Goal: Information Seeking & Learning: Find specific fact

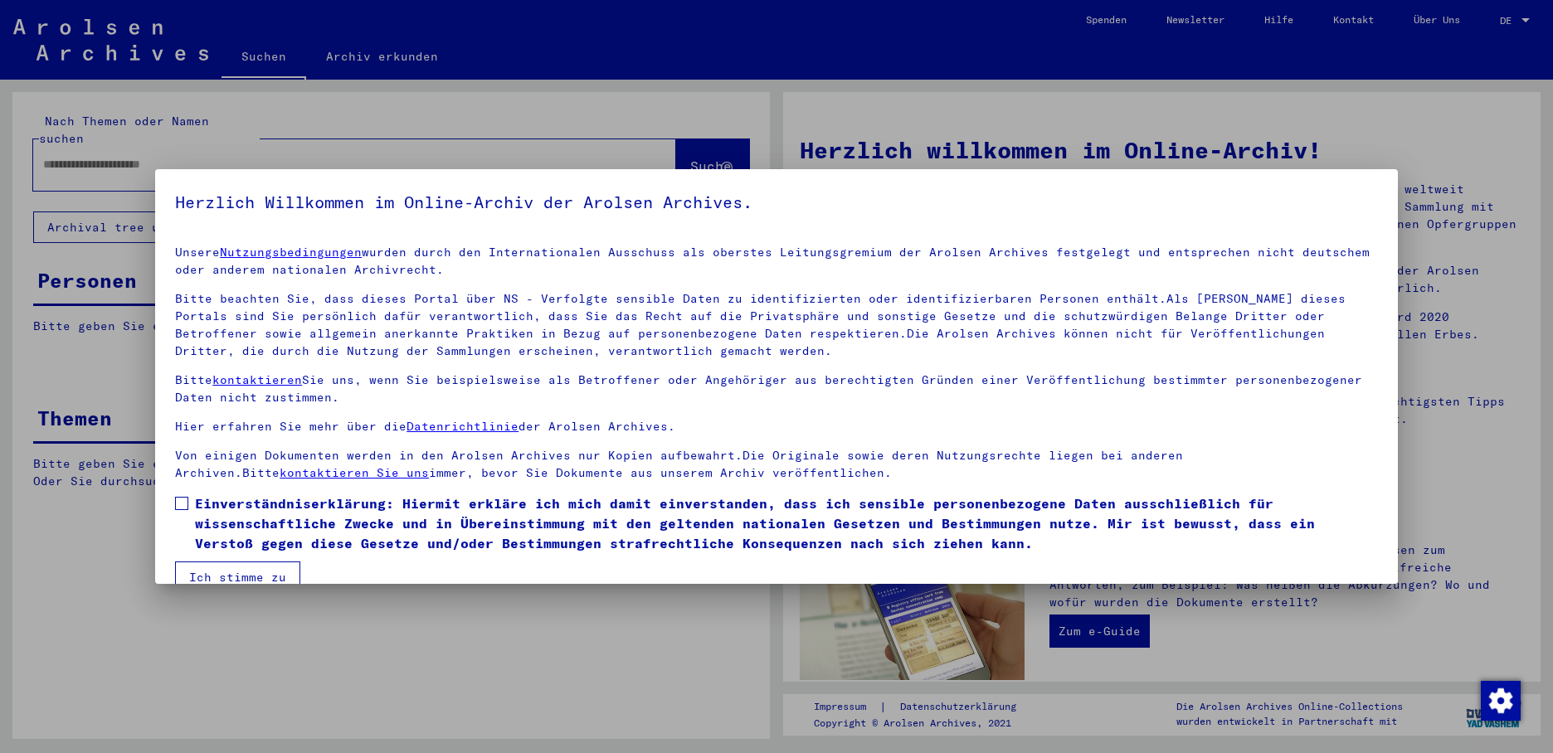
click at [179, 501] on span at bounding box center [181, 503] width 13 height 13
drag, startPoint x: 213, startPoint y: 566, endPoint x: 219, endPoint y: 552, distance: 14.5
click at [217, 567] on button "Ich stimme zu" at bounding box center [237, 578] width 125 height 32
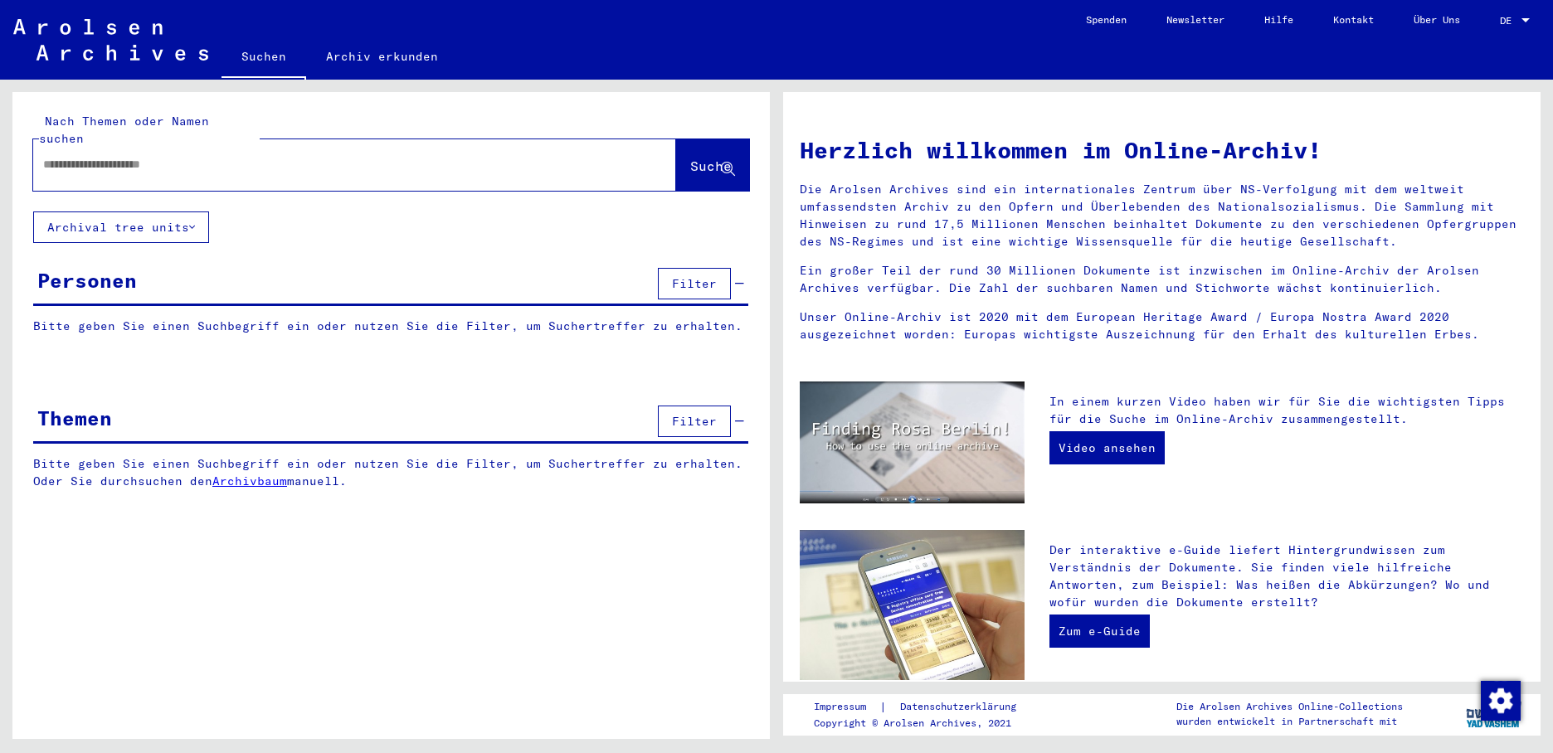
click at [93, 161] on div at bounding box center [329, 164] width 593 height 37
click at [97, 156] on input "text" at bounding box center [334, 164] width 583 height 17
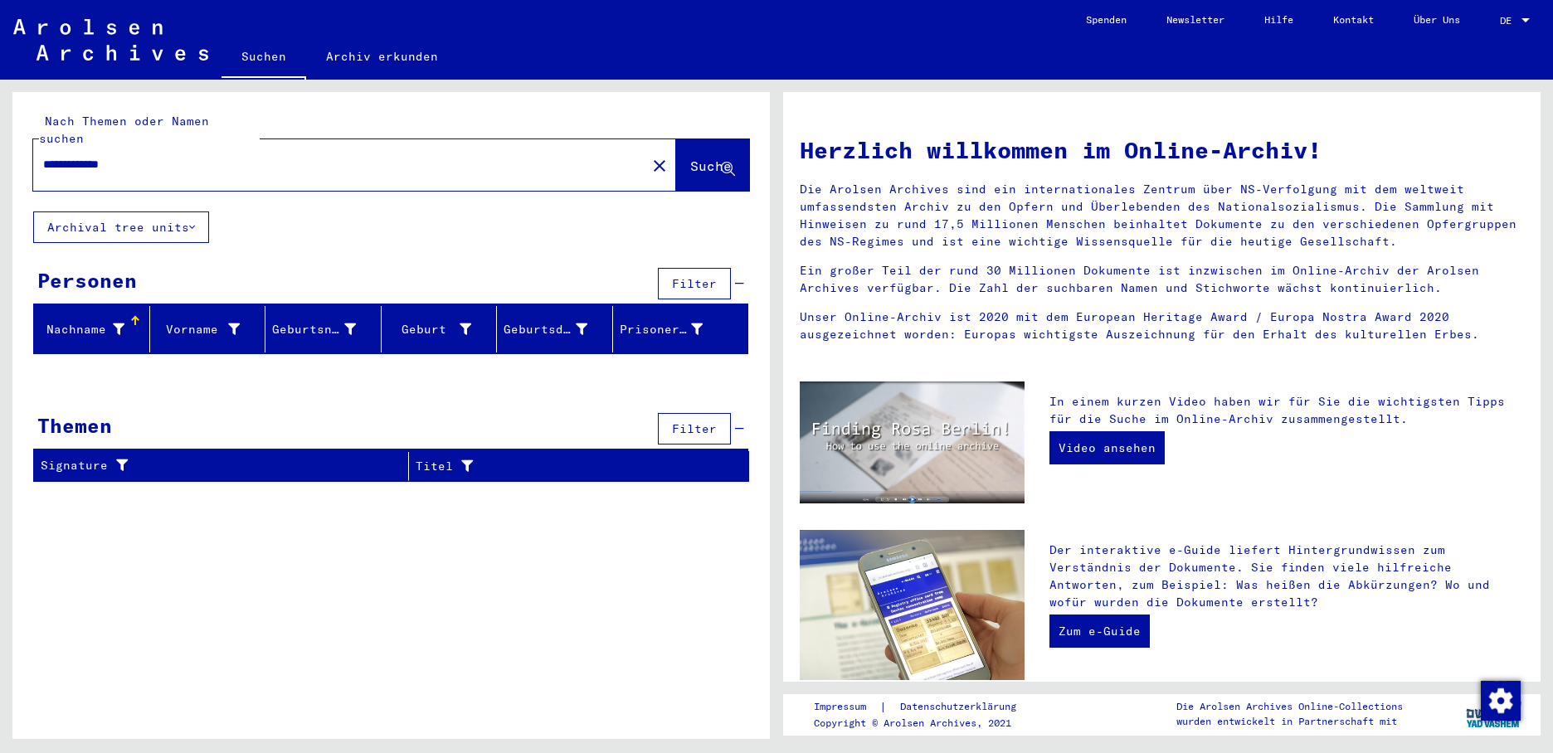
click at [153, 156] on input "**********" at bounding box center [334, 164] width 583 height 17
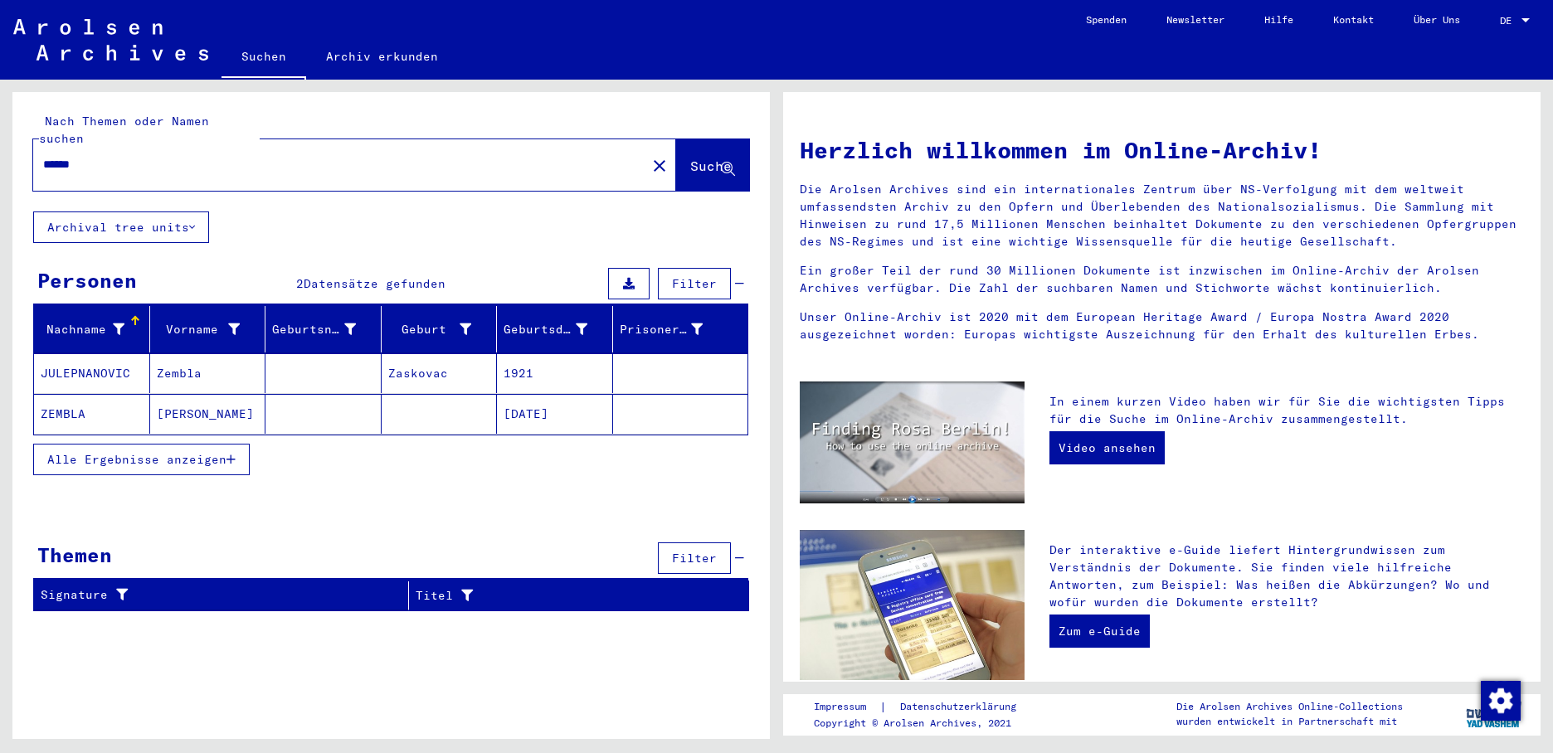
click at [236, 444] on button "Alle Ergebnisse anzeigen" at bounding box center [141, 460] width 217 height 32
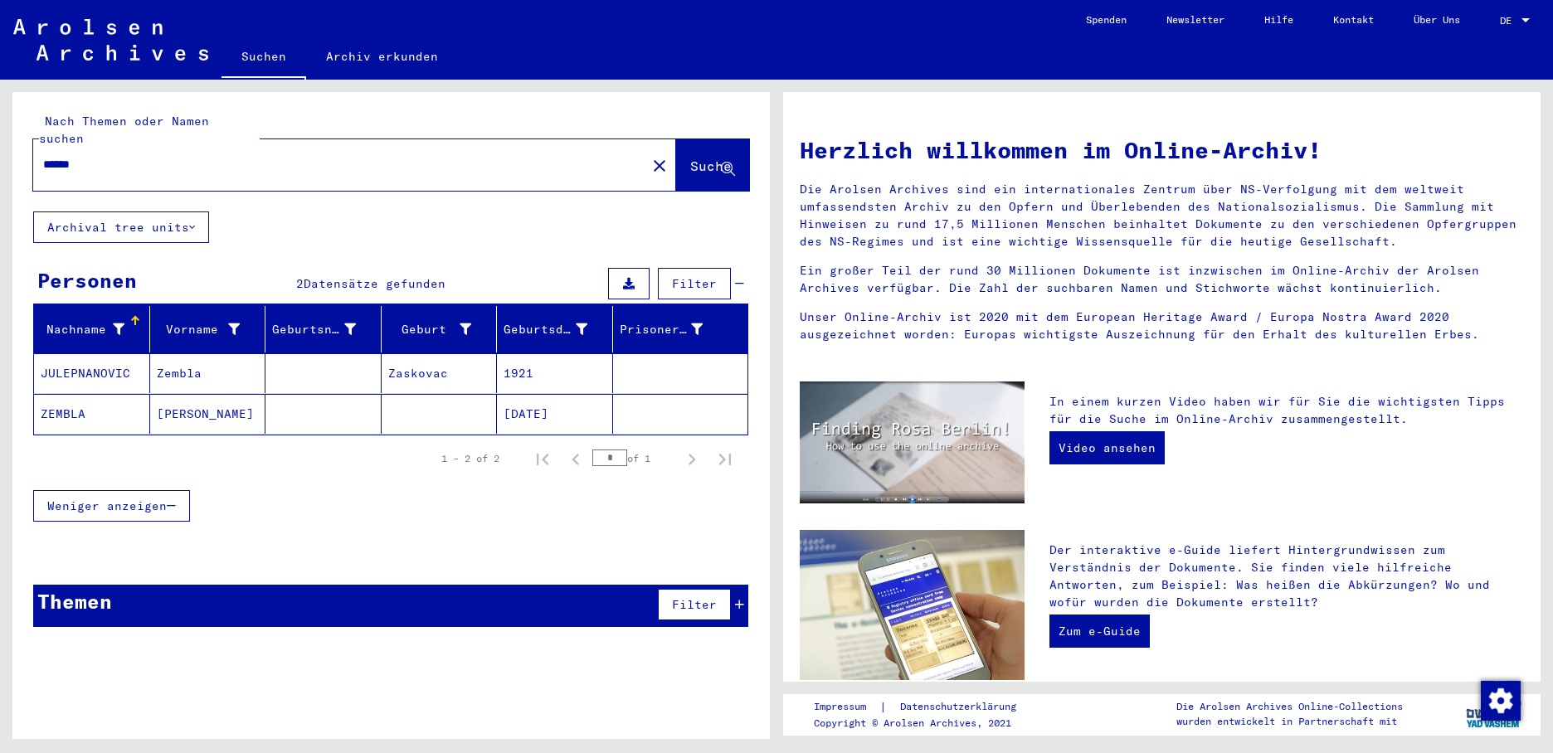
drag, startPoint x: 116, startPoint y: 151, endPoint x: -3, endPoint y: 148, distance: 119.5
click at [0, 148] on html "Suchen Archiv erkunden Spenden Newsletter Hilfe Kontakt Über Uns Suchen Archiv …" at bounding box center [776, 376] width 1553 height 753
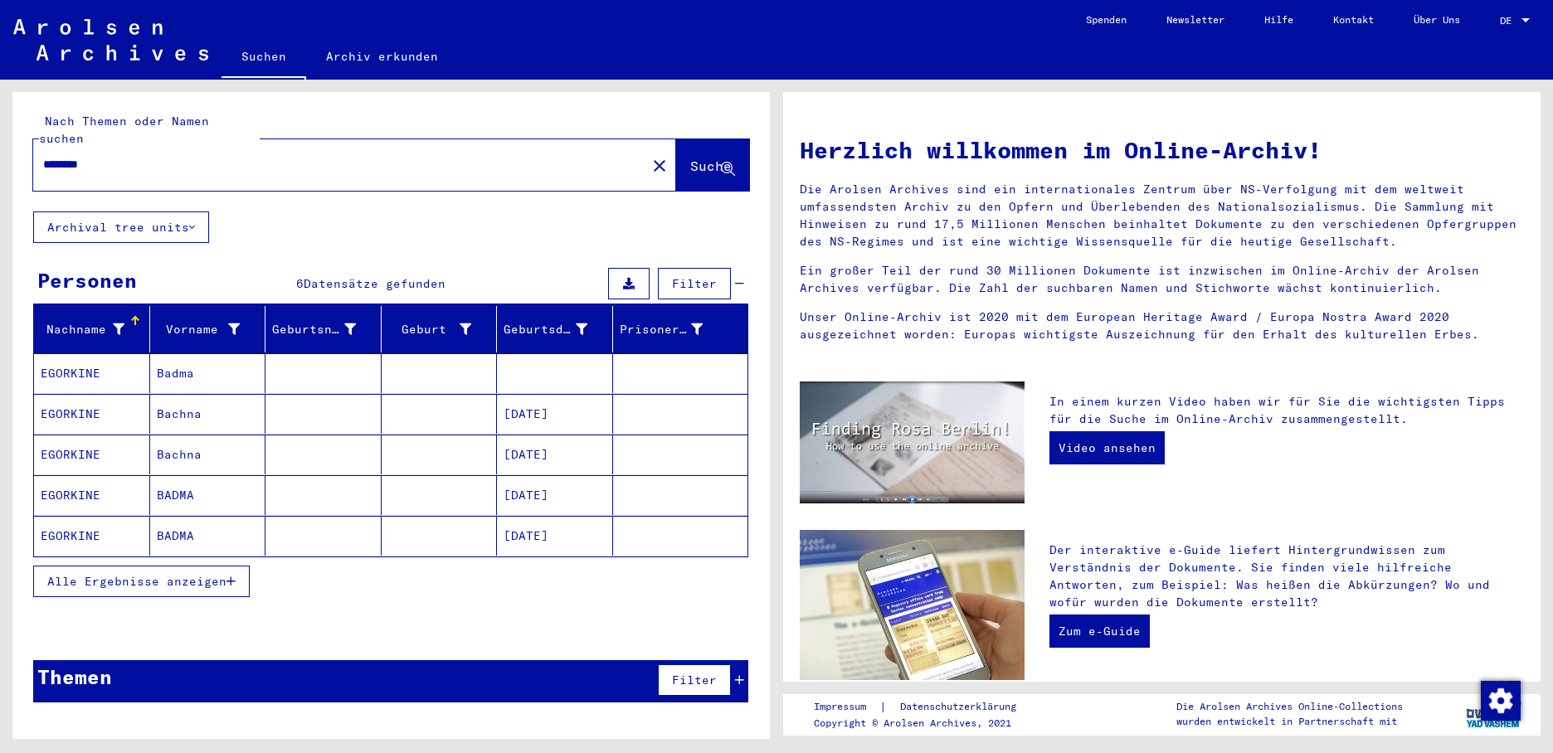
click at [115, 359] on mat-cell "EGORKINE" at bounding box center [92, 373] width 116 height 40
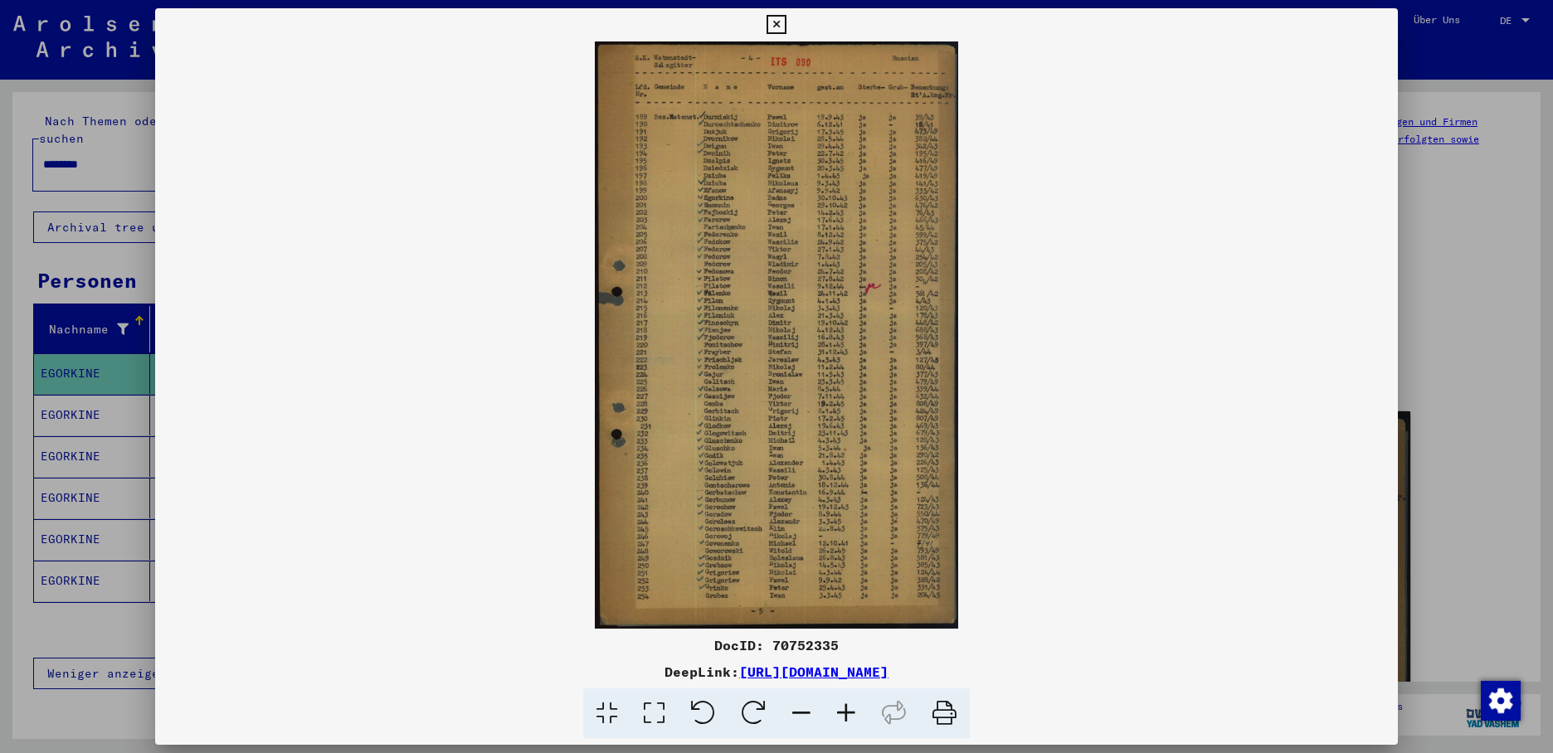
click at [77, 401] on div at bounding box center [776, 376] width 1553 height 753
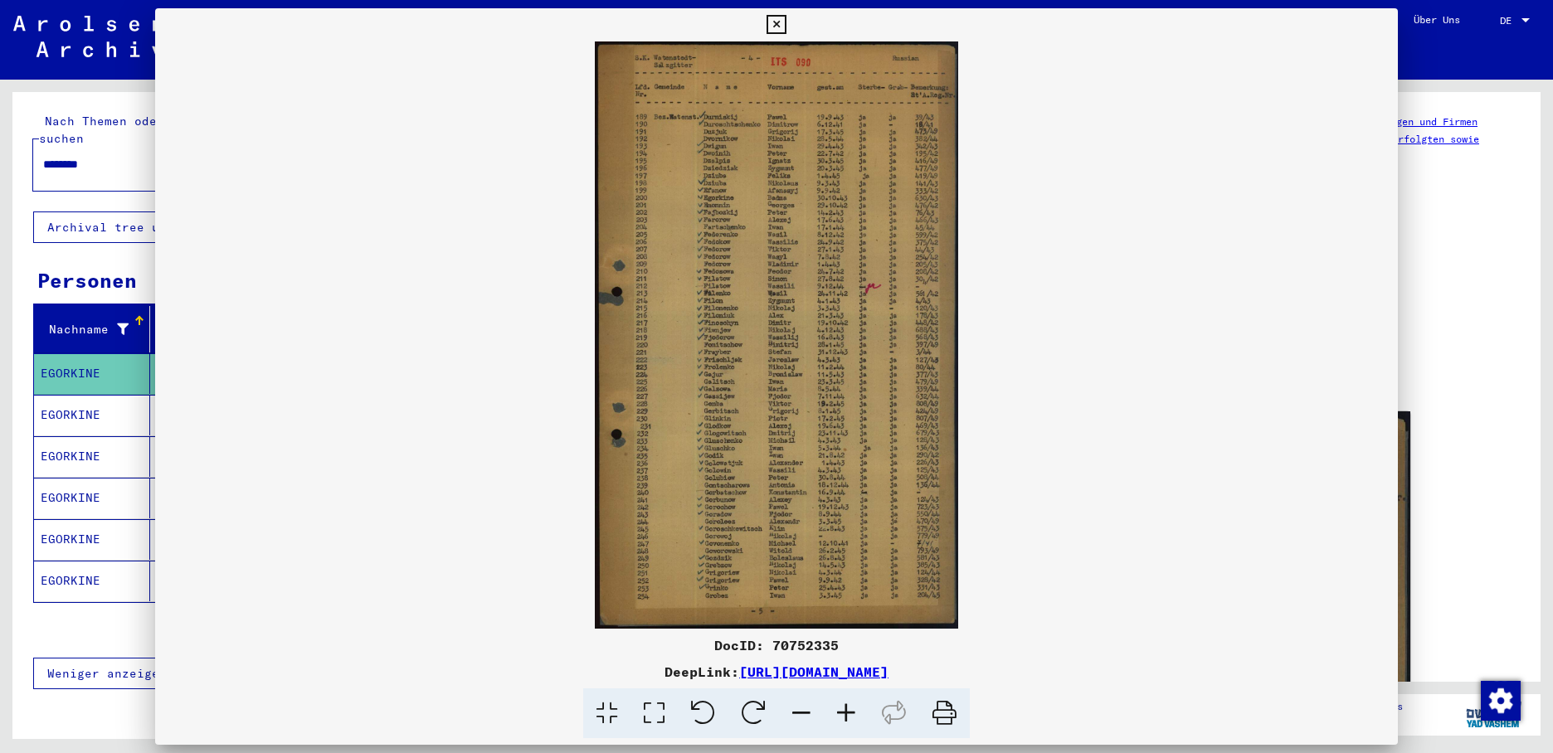
click at [78, 398] on mat-cell "EGORKINE" at bounding box center [92, 415] width 116 height 41
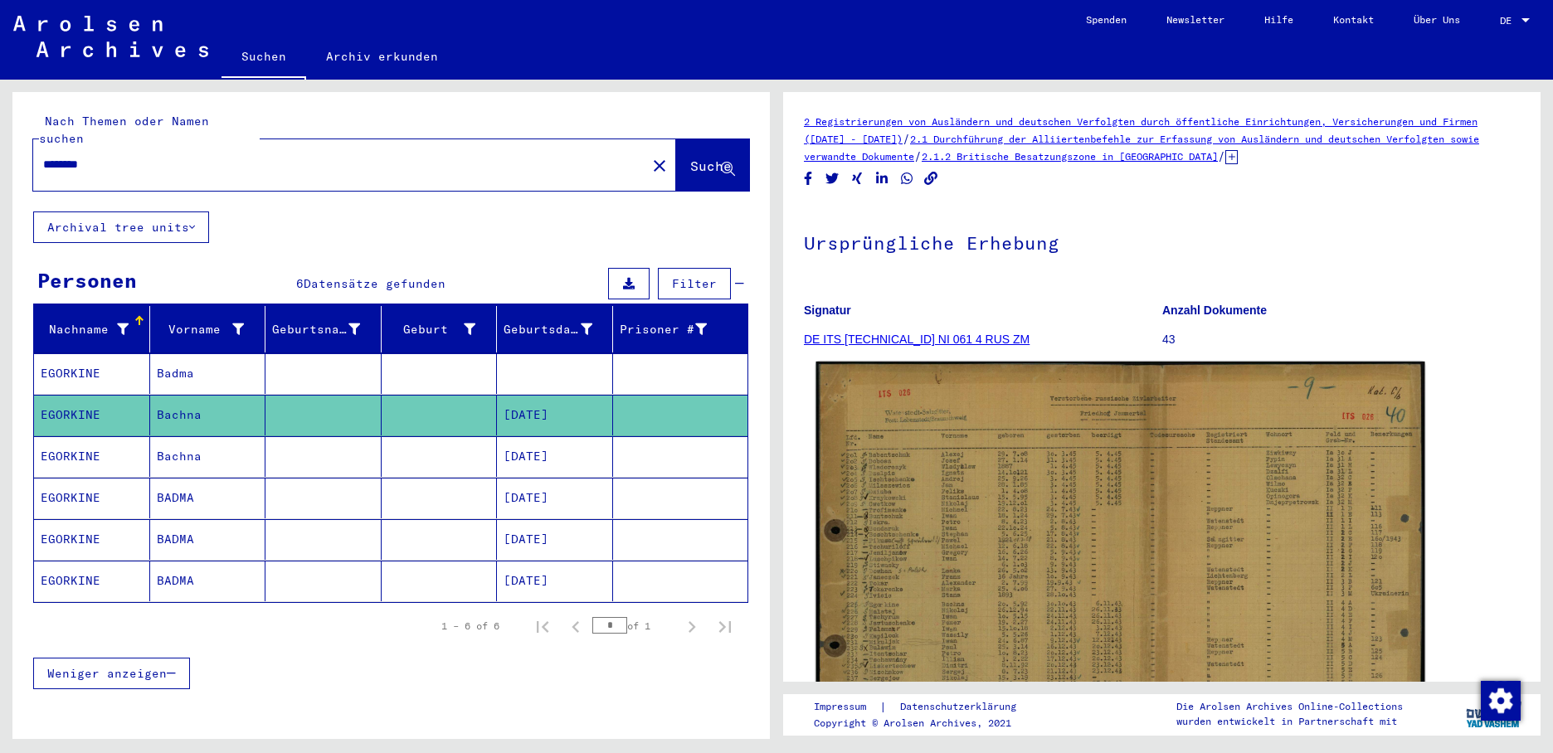
click at [908, 446] on img at bounding box center [1120, 566] width 609 height 408
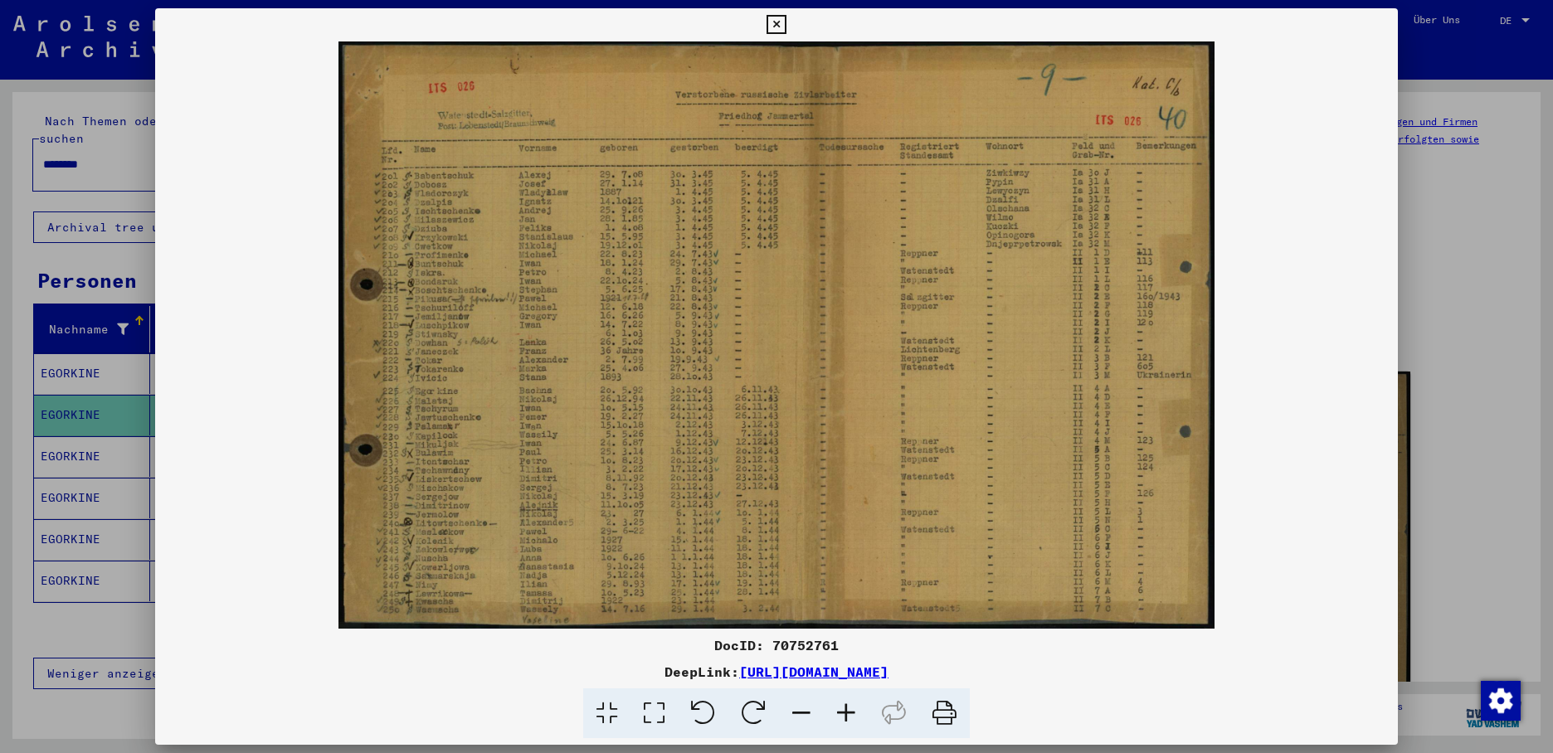
click at [76, 453] on div at bounding box center [776, 376] width 1553 height 753
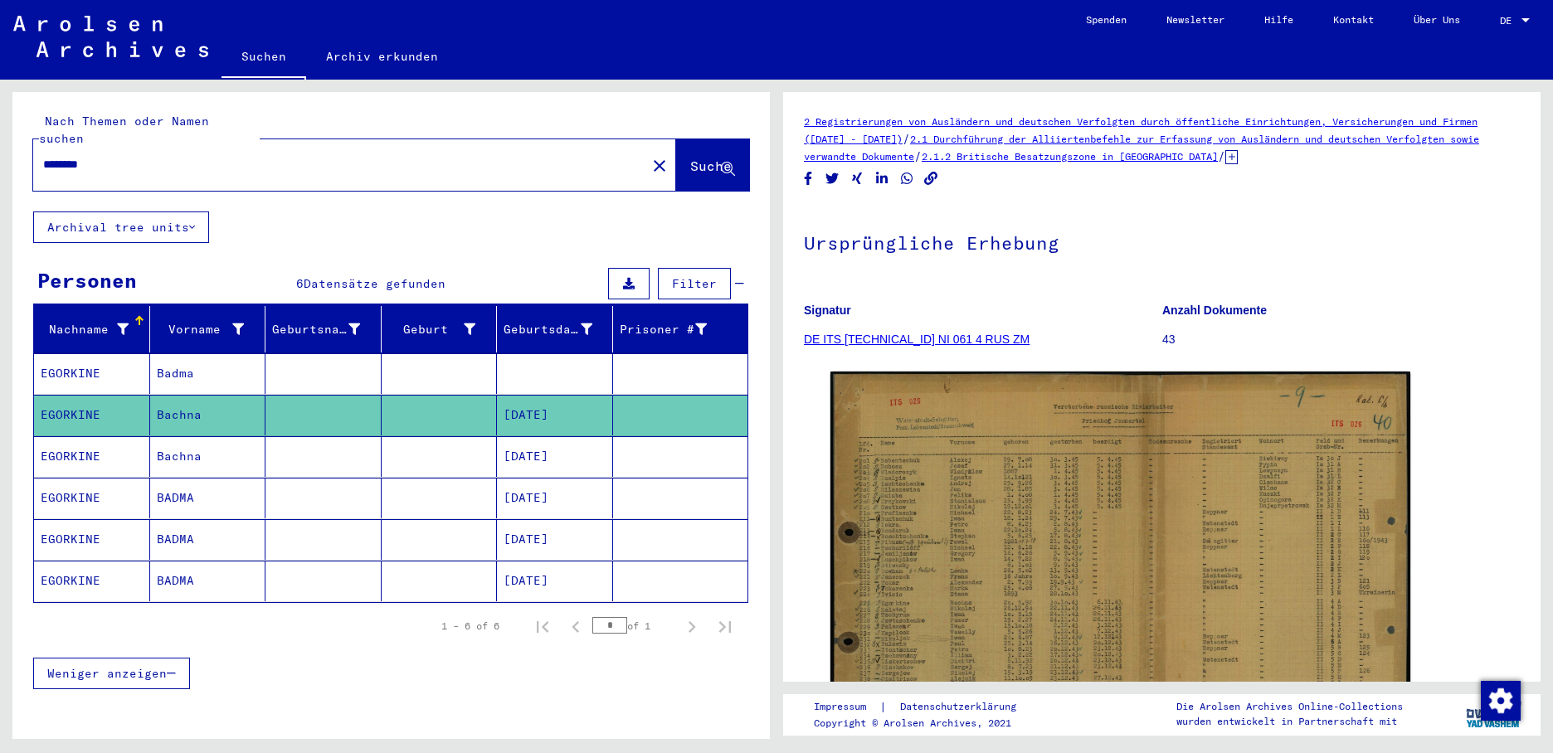
click at [76, 453] on mat-cell "EGORKINE" at bounding box center [92, 456] width 116 height 41
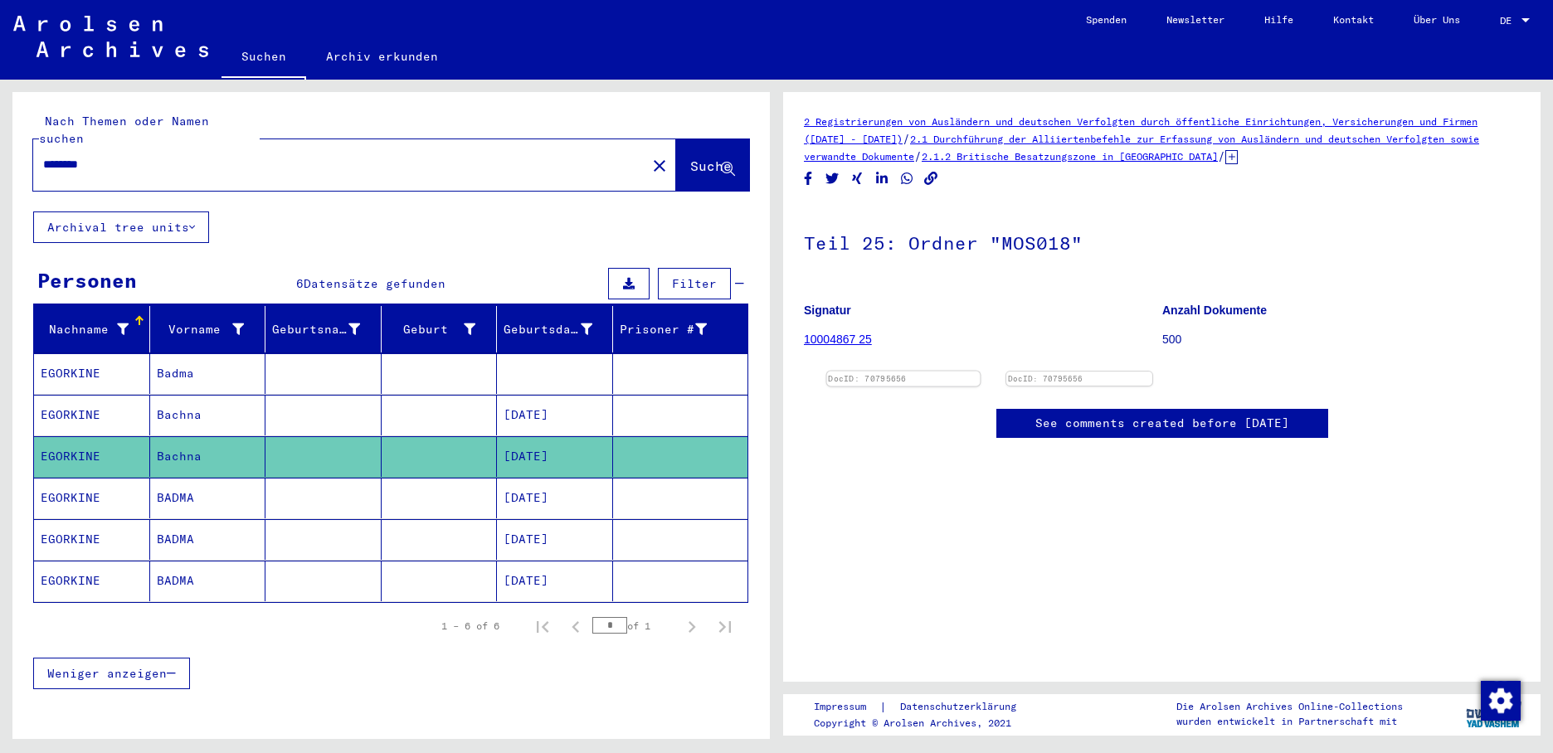
click at [956, 372] on img at bounding box center [903, 372] width 153 height 0
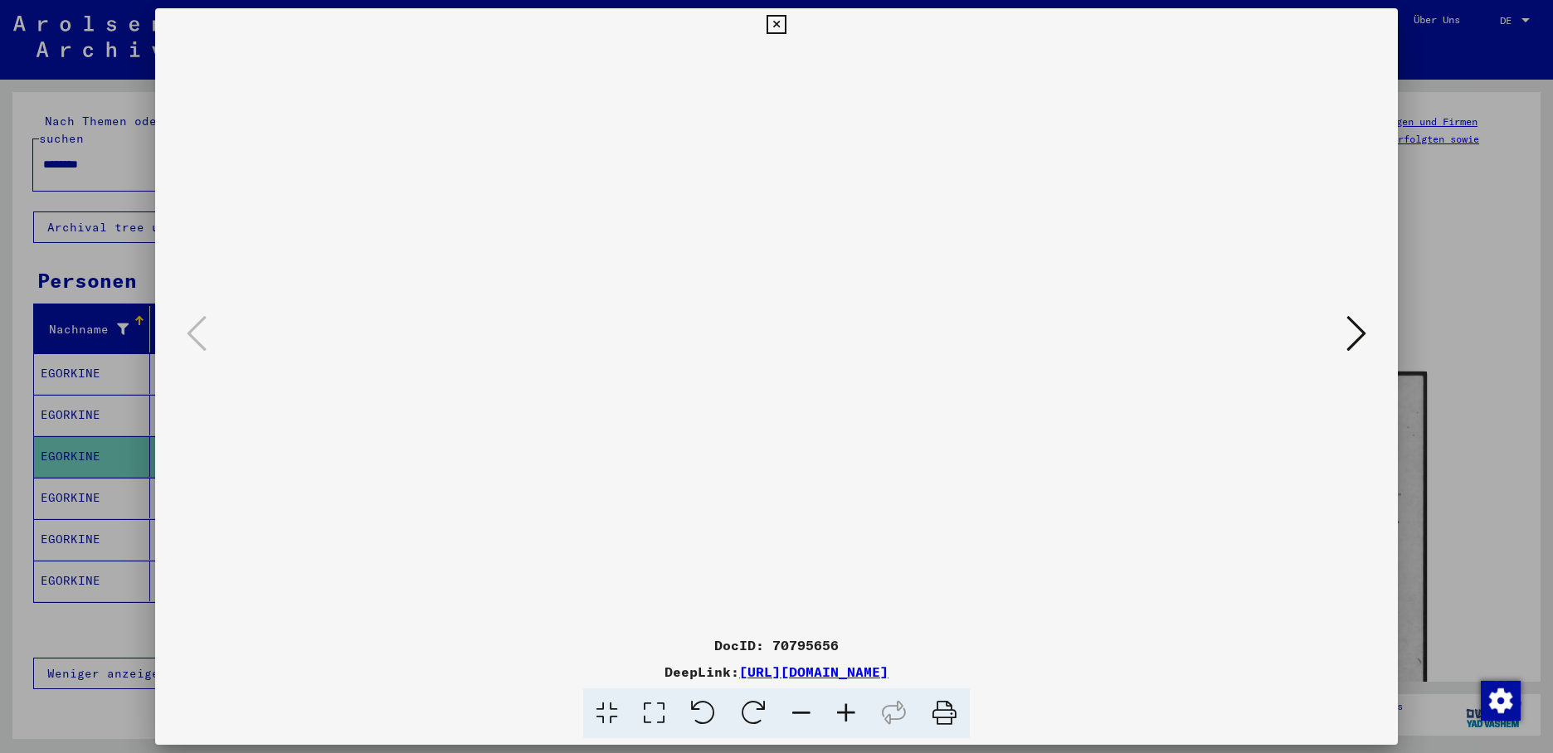
click at [67, 425] on div at bounding box center [776, 376] width 1553 height 753
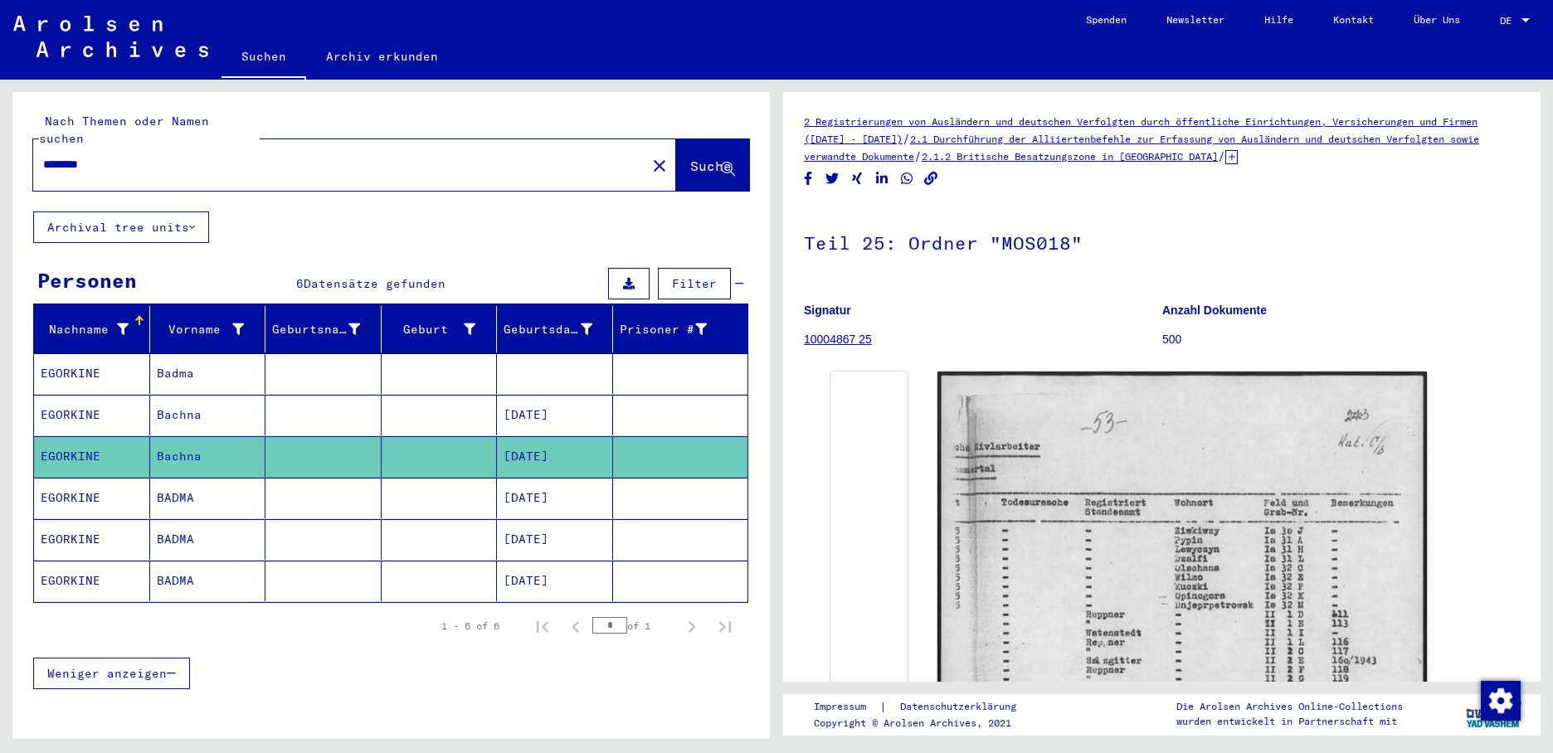
click at [106, 484] on mat-cell "EGORKINE" at bounding box center [92, 498] width 116 height 41
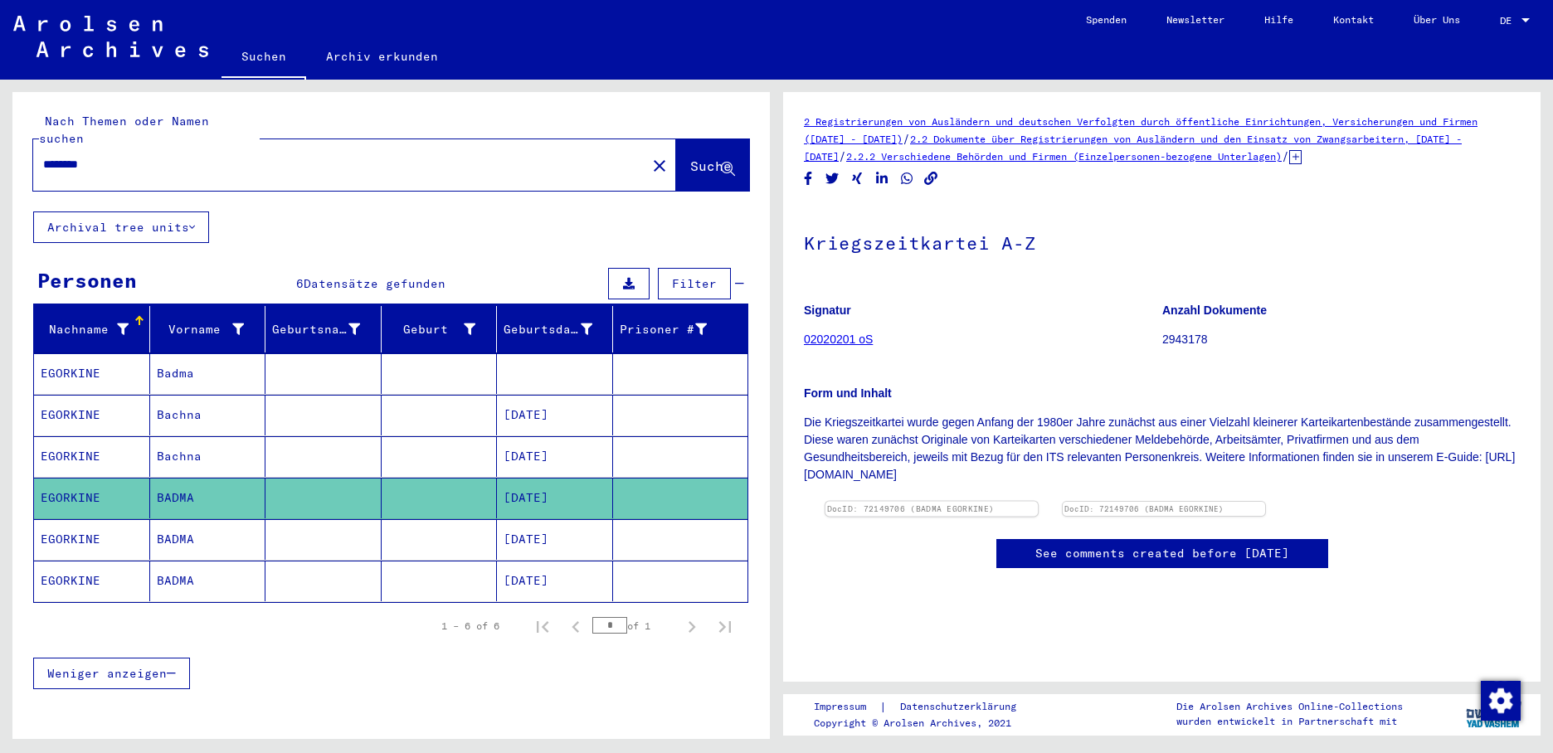
click at [944, 502] on img at bounding box center [931, 502] width 212 height 0
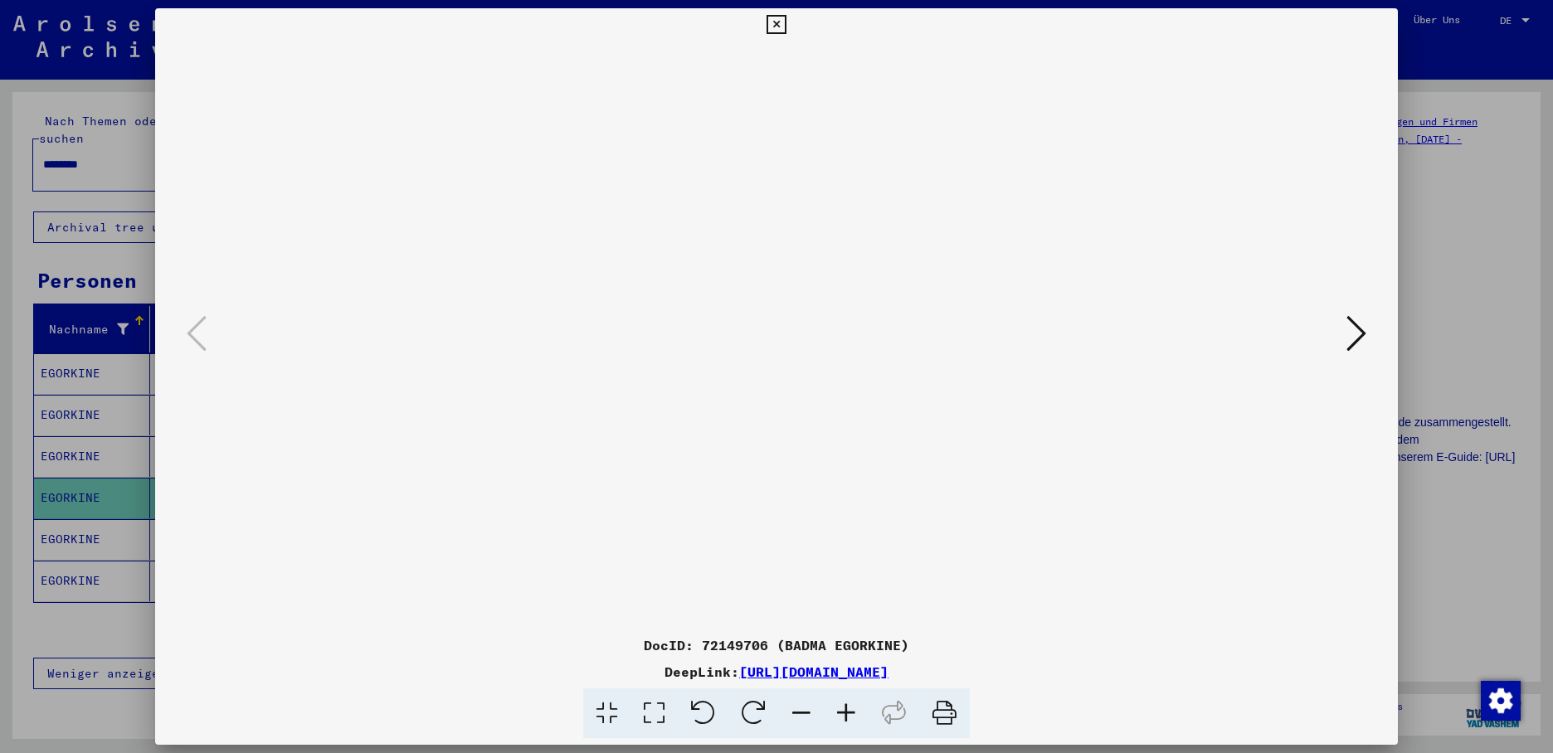
click at [1360, 334] on icon at bounding box center [1356, 334] width 20 height 40
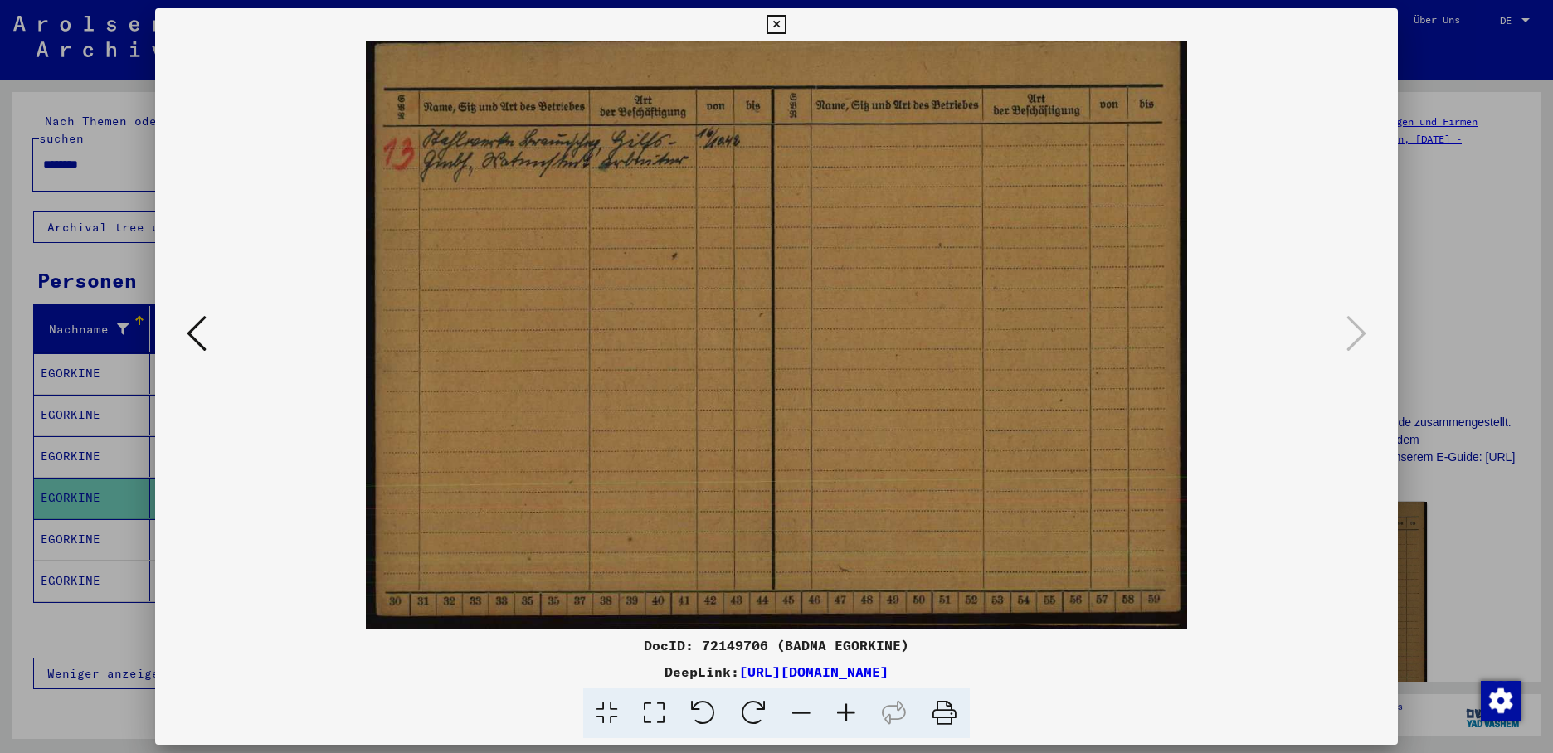
click at [92, 522] on div at bounding box center [776, 376] width 1553 height 753
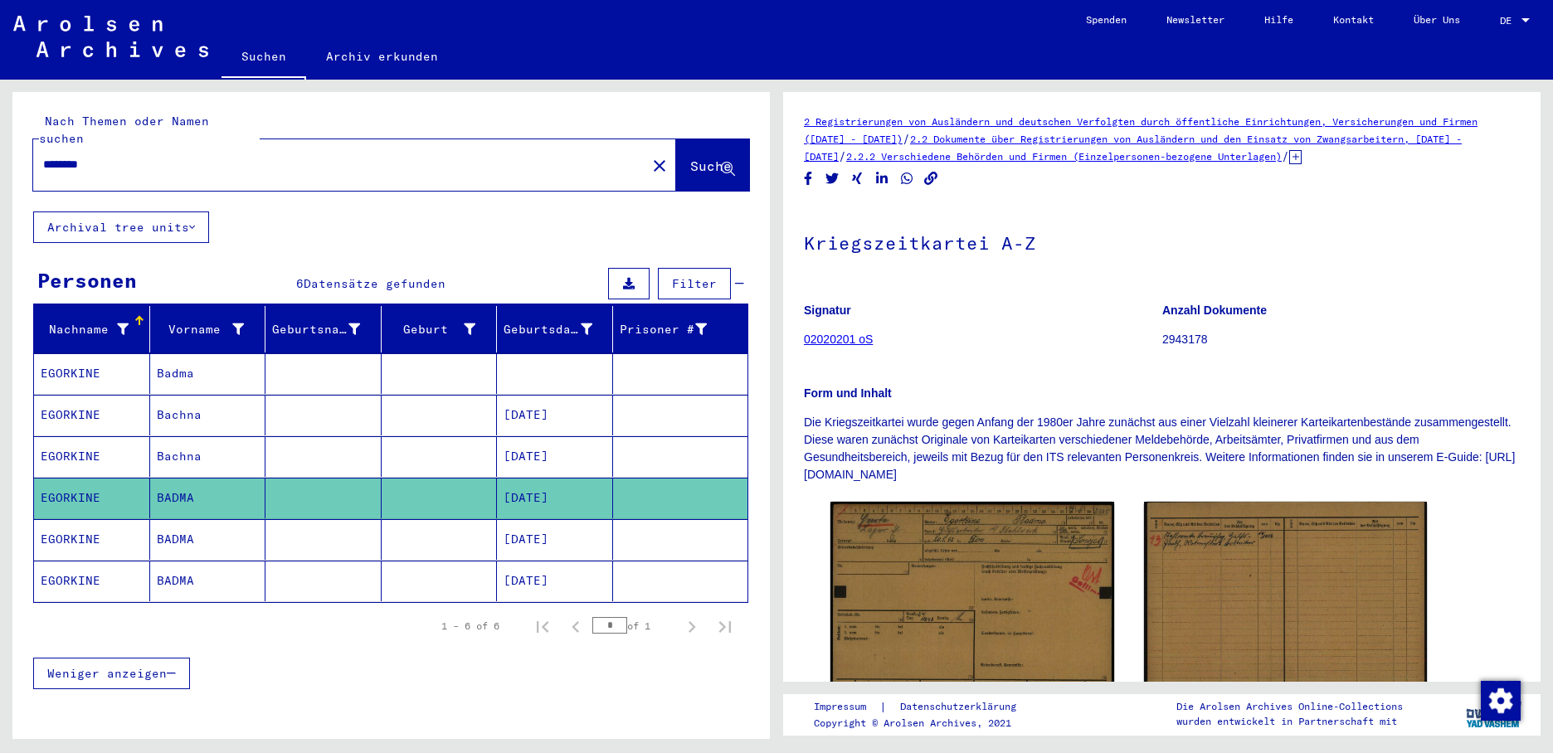
click at [93, 522] on mat-cell "EGORKINE" at bounding box center [92, 539] width 116 height 41
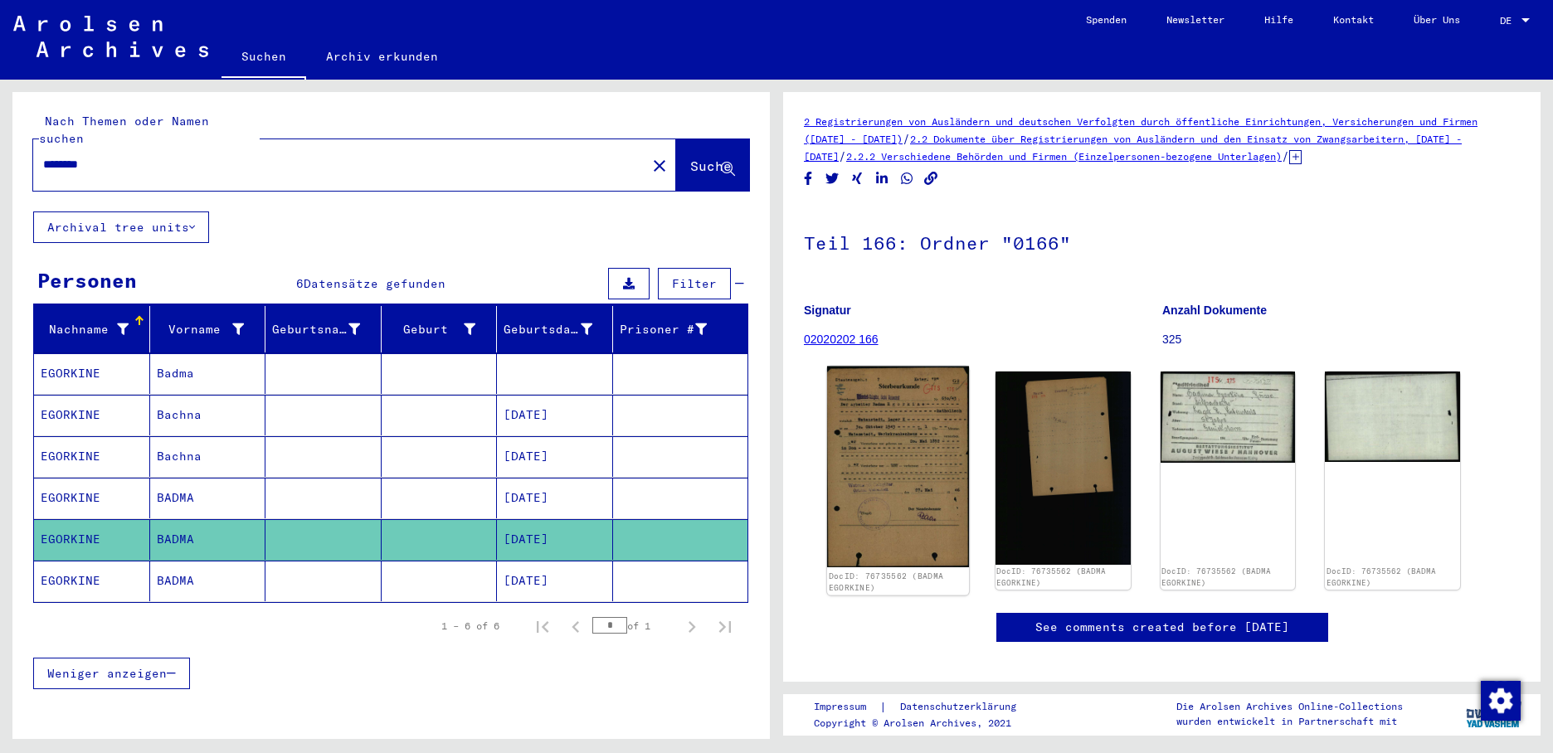
click at [883, 470] on img at bounding box center [898, 467] width 142 height 201
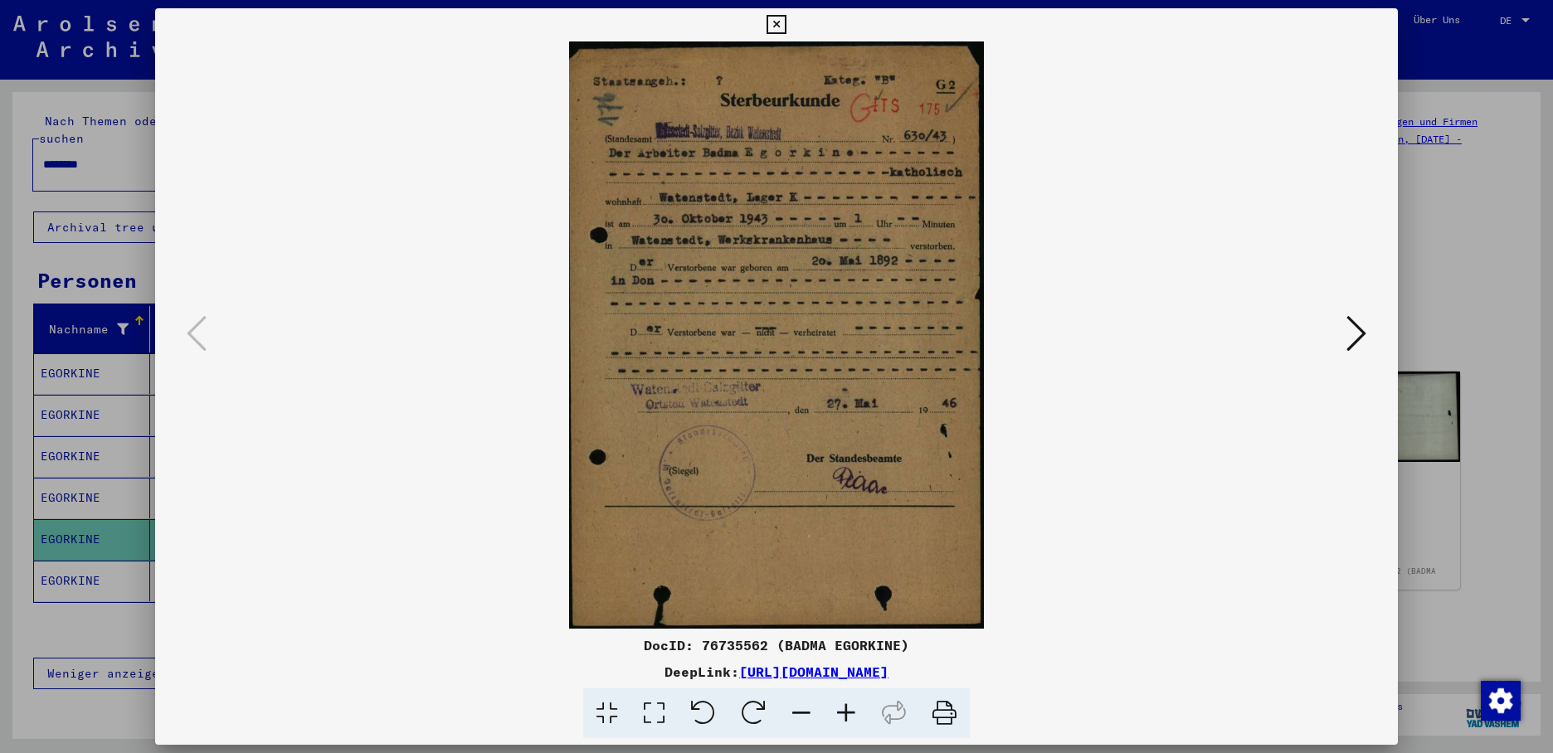
click at [1351, 327] on icon at bounding box center [1356, 334] width 20 height 40
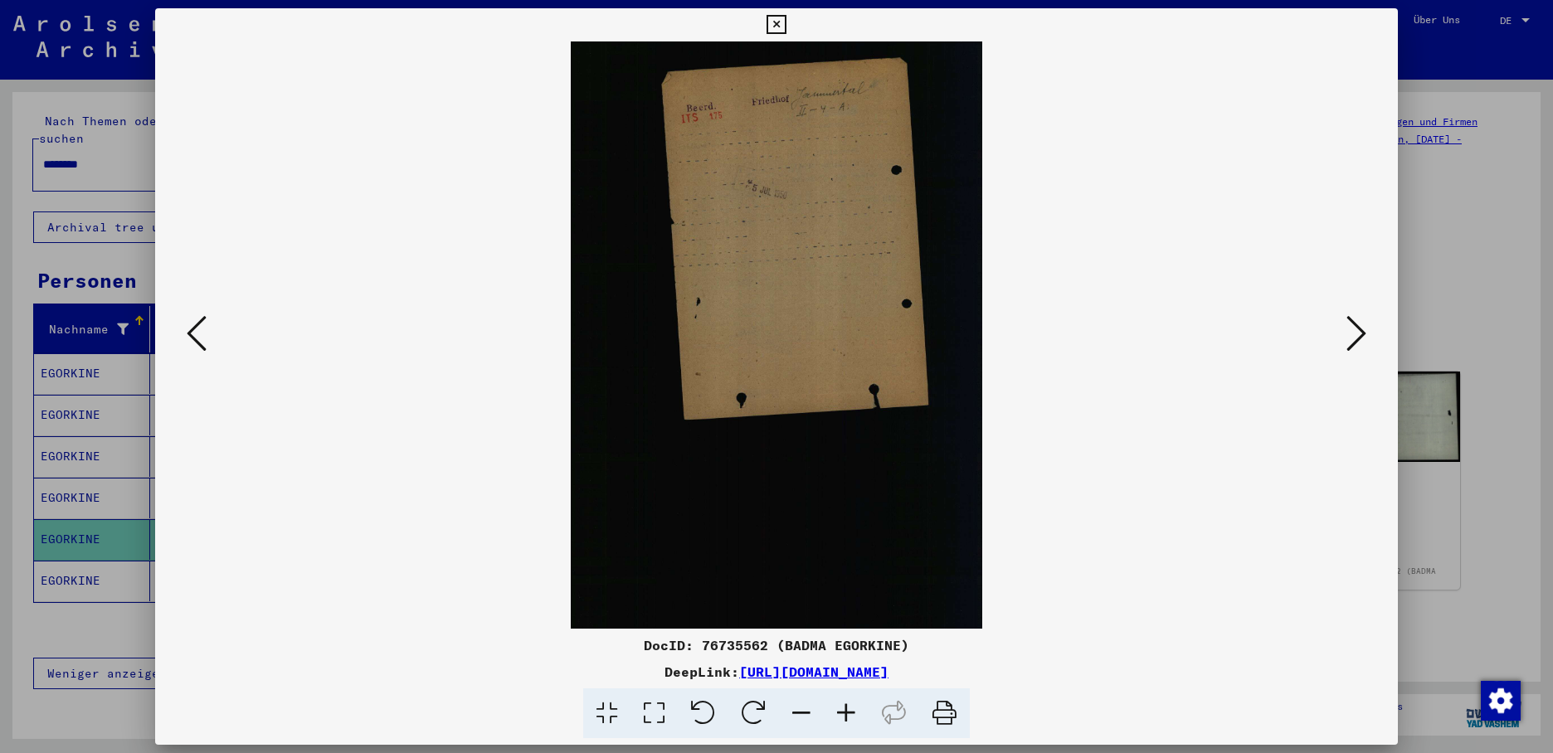
click at [786, 26] on icon at bounding box center [775, 25] width 19 height 20
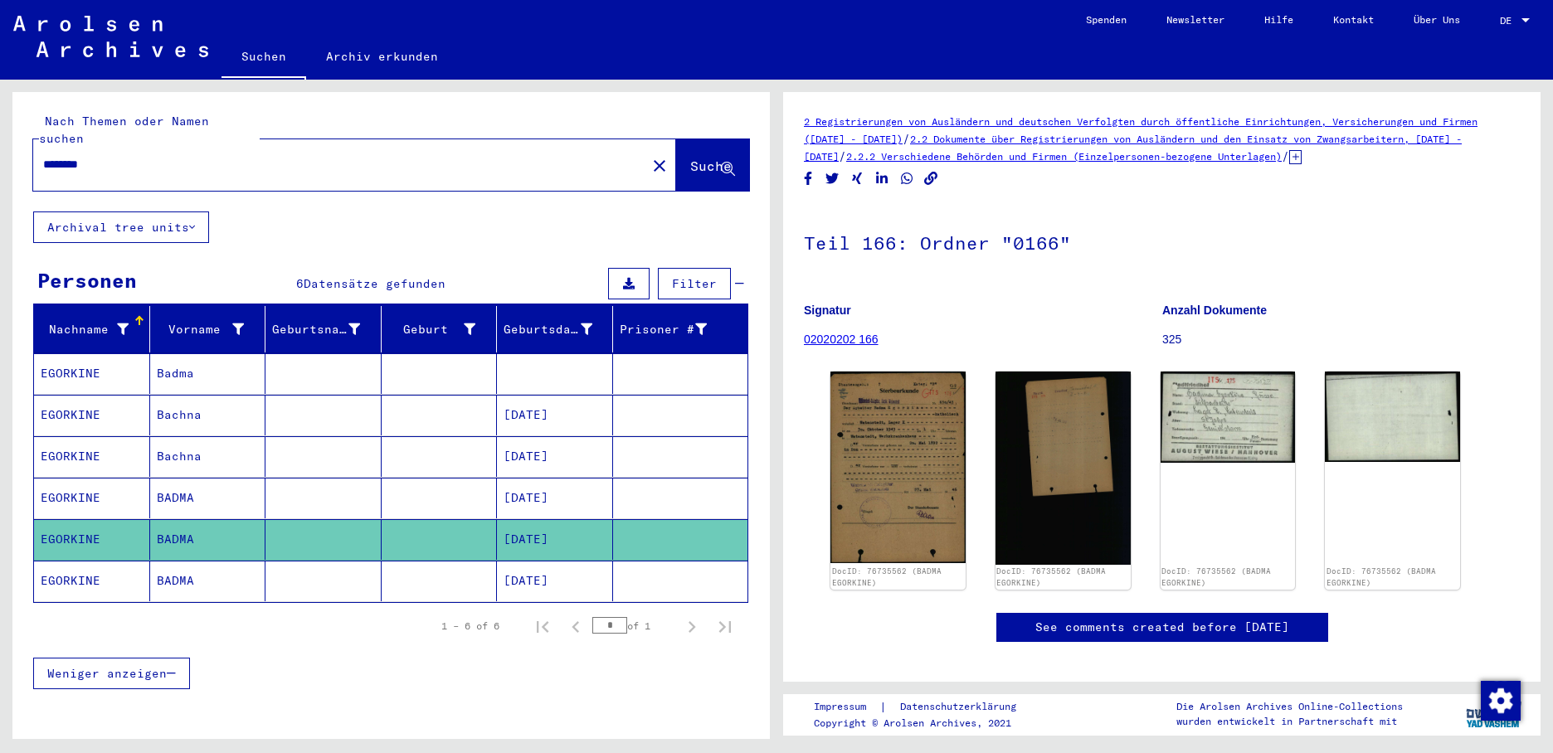
click at [523, 561] on mat-cell "[DATE]" at bounding box center [555, 581] width 116 height 41
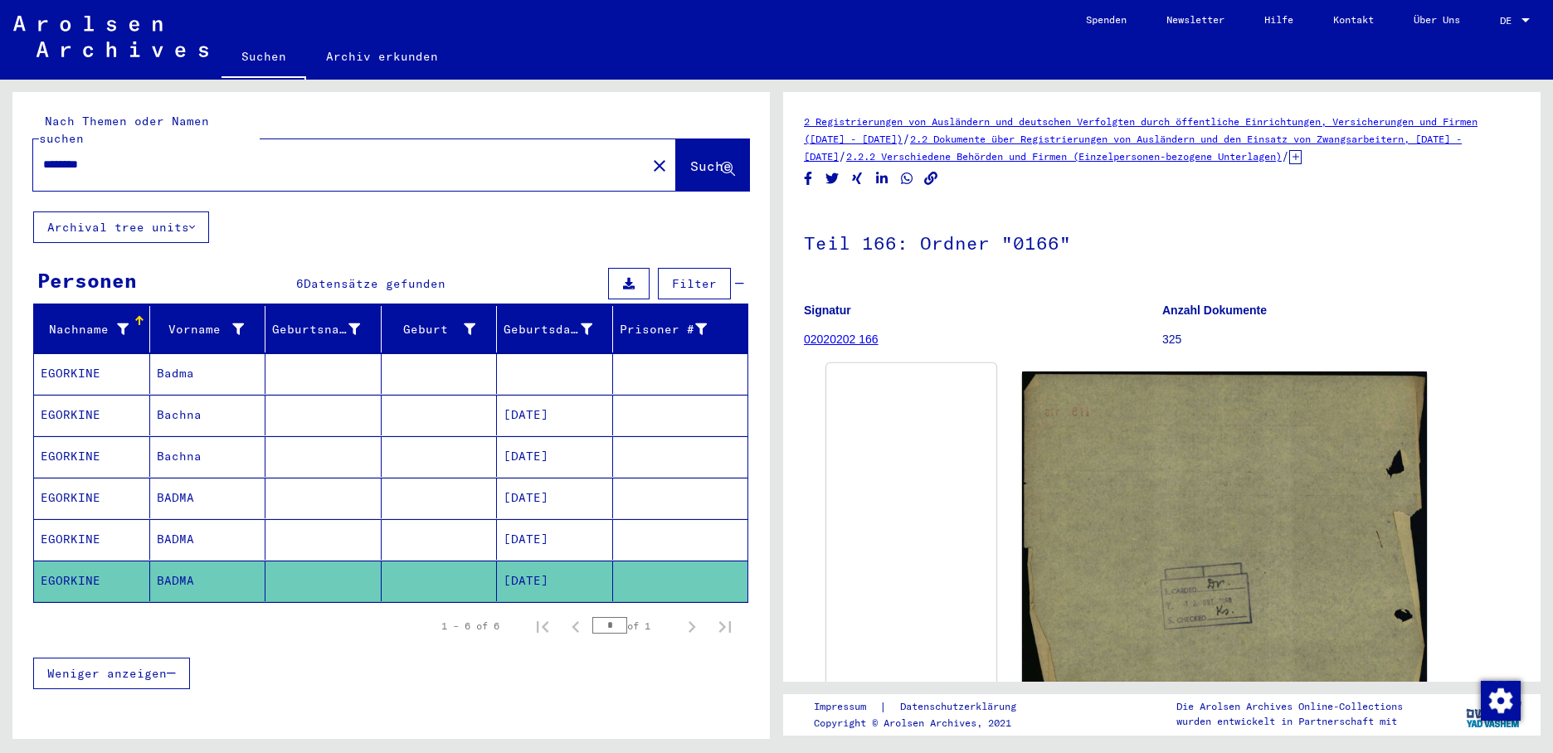
click at [902, 363] on img at bounding box center [911, 363] width 170 height 0
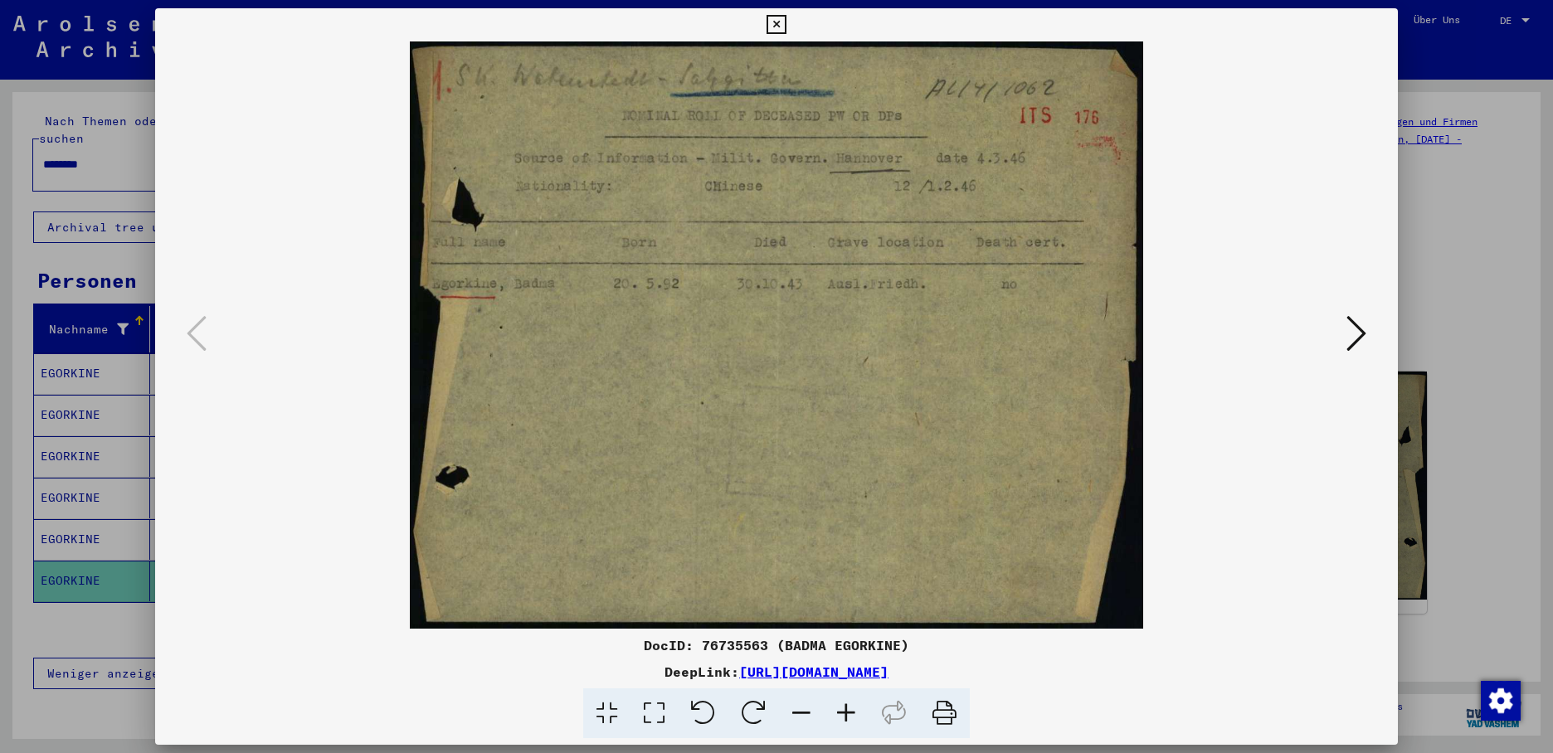
click at [786, 27] on icon at bounding box center [775, 25] width 19 height 20
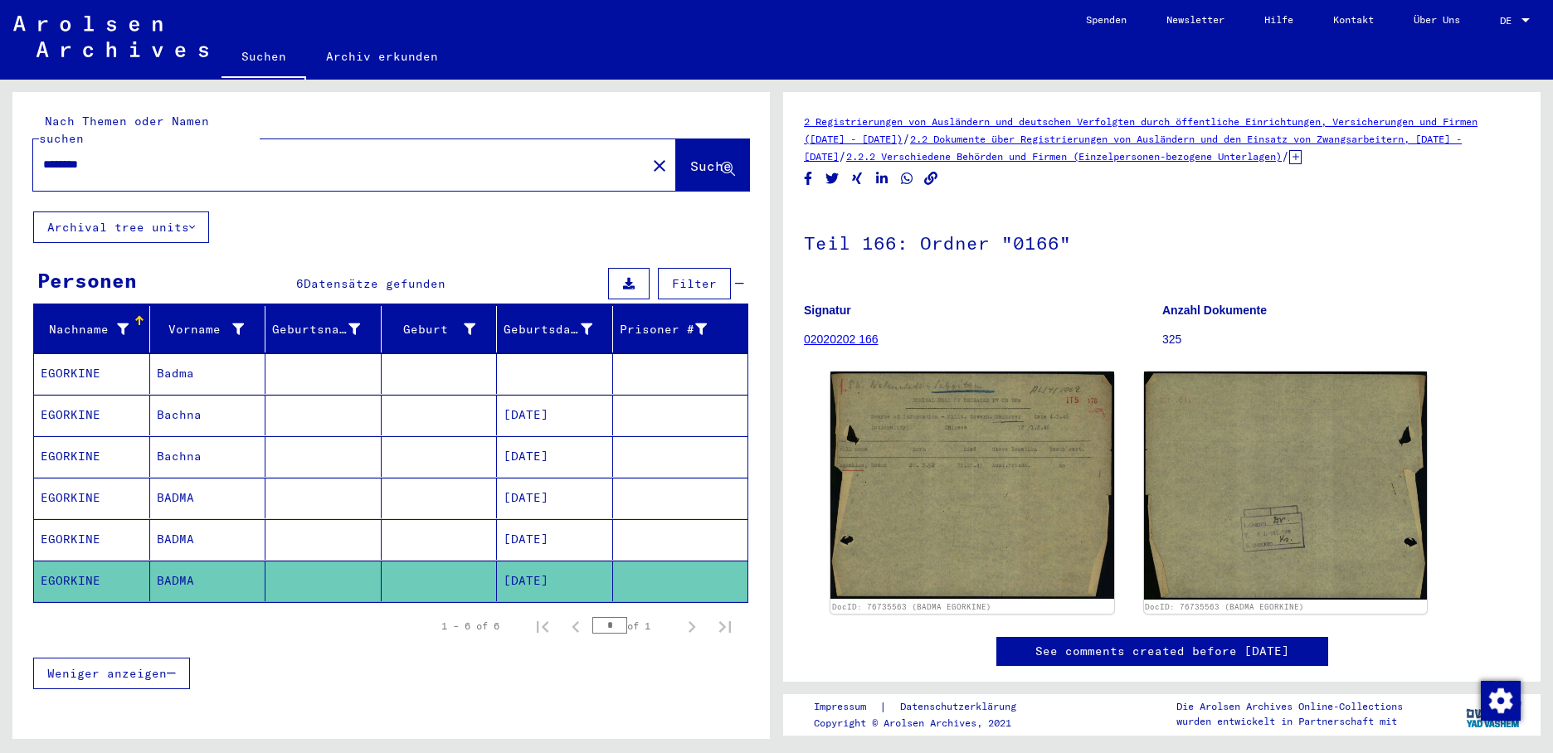
drag, startPoint x: 131, startPoint y: 148, endPoint x: -3, endPoint y: 146, distance: 134.4
click at [0, 146] on html "Suchen Archiv erkunden Spenden Newsletter Hilfe Kontakt Über Uns Suchen Archiv …" at bounding box center [776, 376] width 1553 height 753
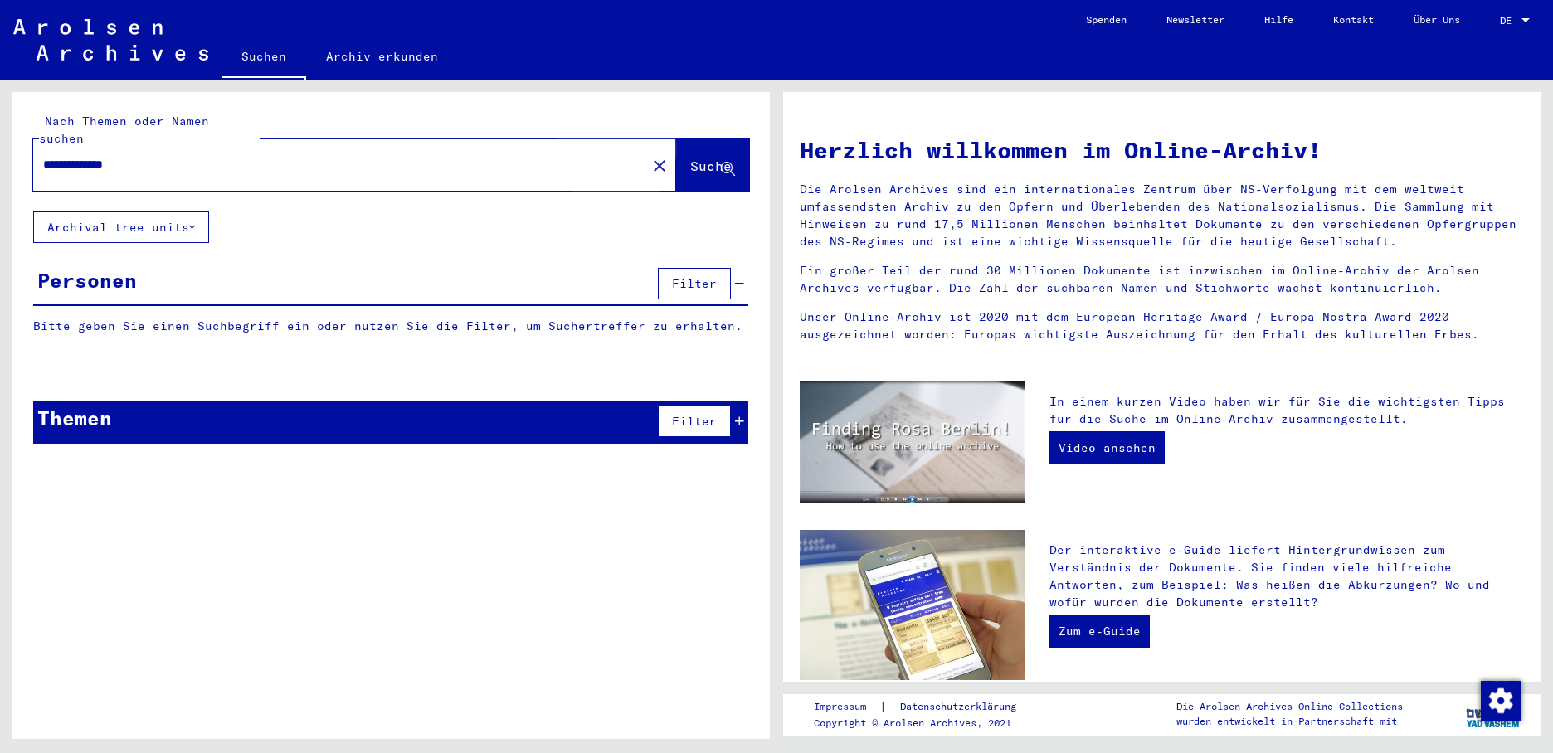
click at [690, 158] on span "Suche" at bounding box center [710, 166] width 41 height 17
click at [160, 156] on input "**********" at bounding box center [334, 164] width 583 height 17
click at [168, 156] on input "**********" at bounding box center [334, 164] width 583 height 17
click at [690, 158] on span "Suche" at bounding box center [710, 166] width 41 height 17
drag, startPoint x: 235, startPoint y: 139, endPoint x: 98, endPoint y: 147, distance: 137.1
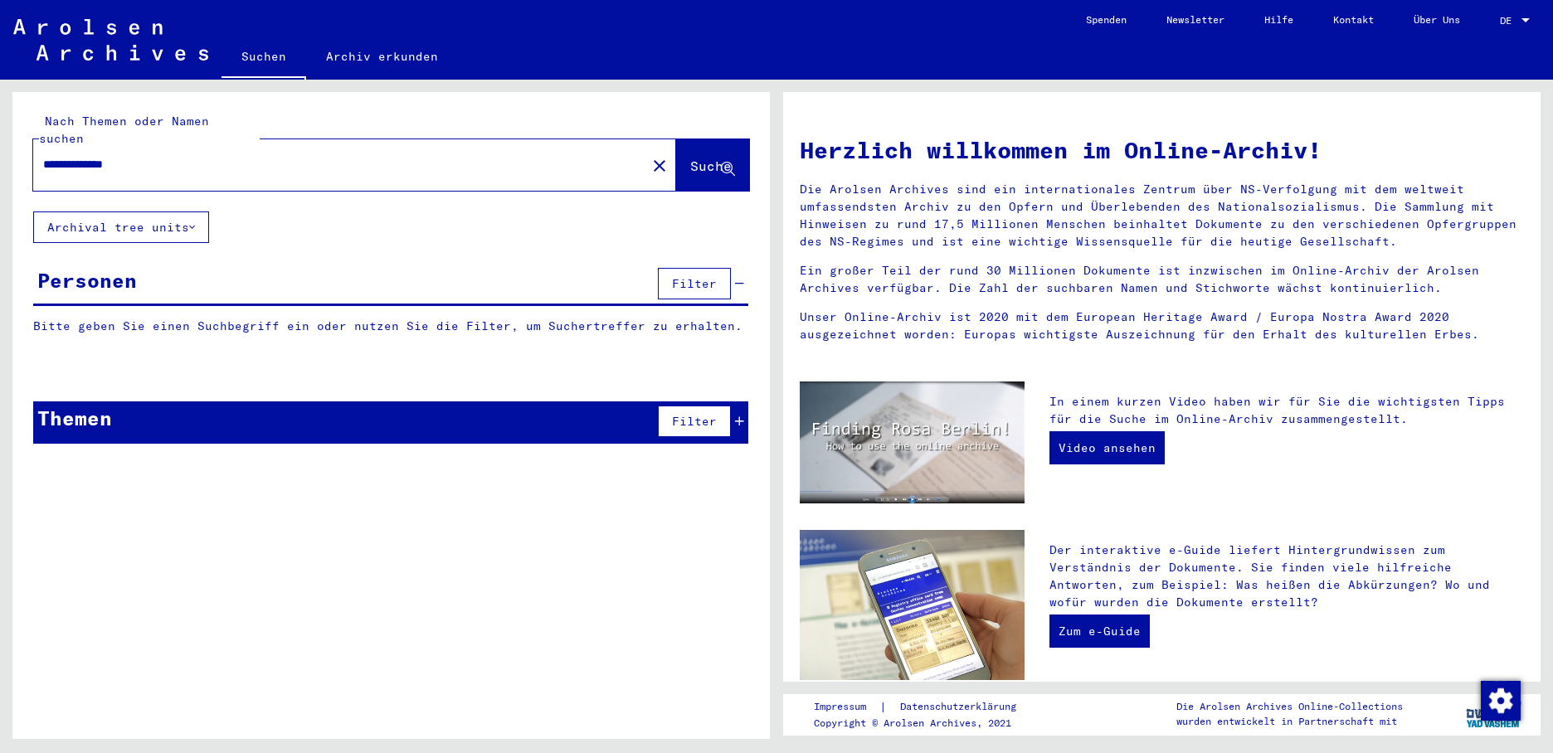
click at [98, 156] on input "**********" at bounding box center [334, 164] width 583 height 17
type input "*******"
click at [97, 156] on input "*******" at bounding box center [334, 164] width 583 height 17
click at [690, 158] on span "Suche" at bounding box center [710, 166] width 41 height 17
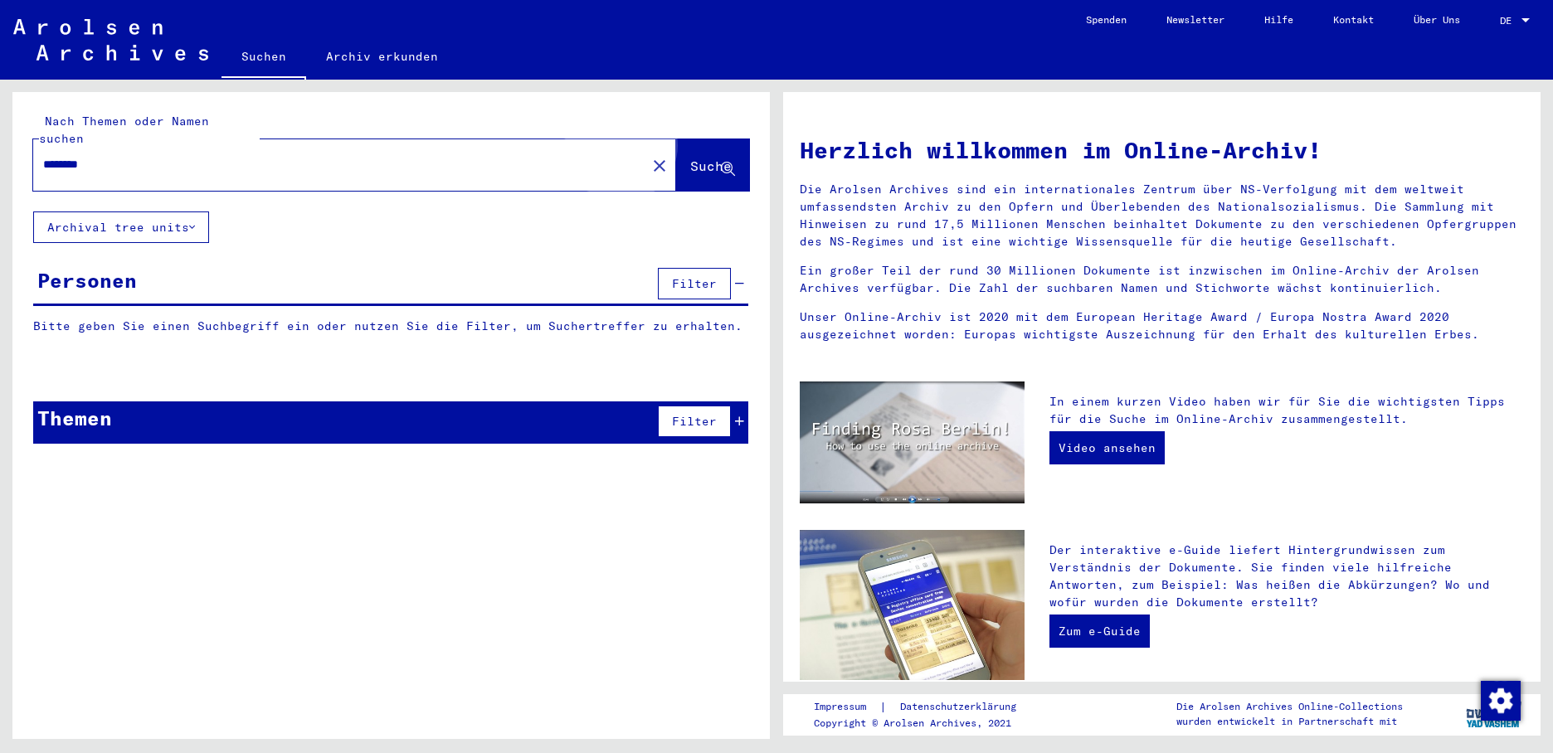
click at [690, 158] on span "Suche" at bounding box center [710, 166] width 41 height 17
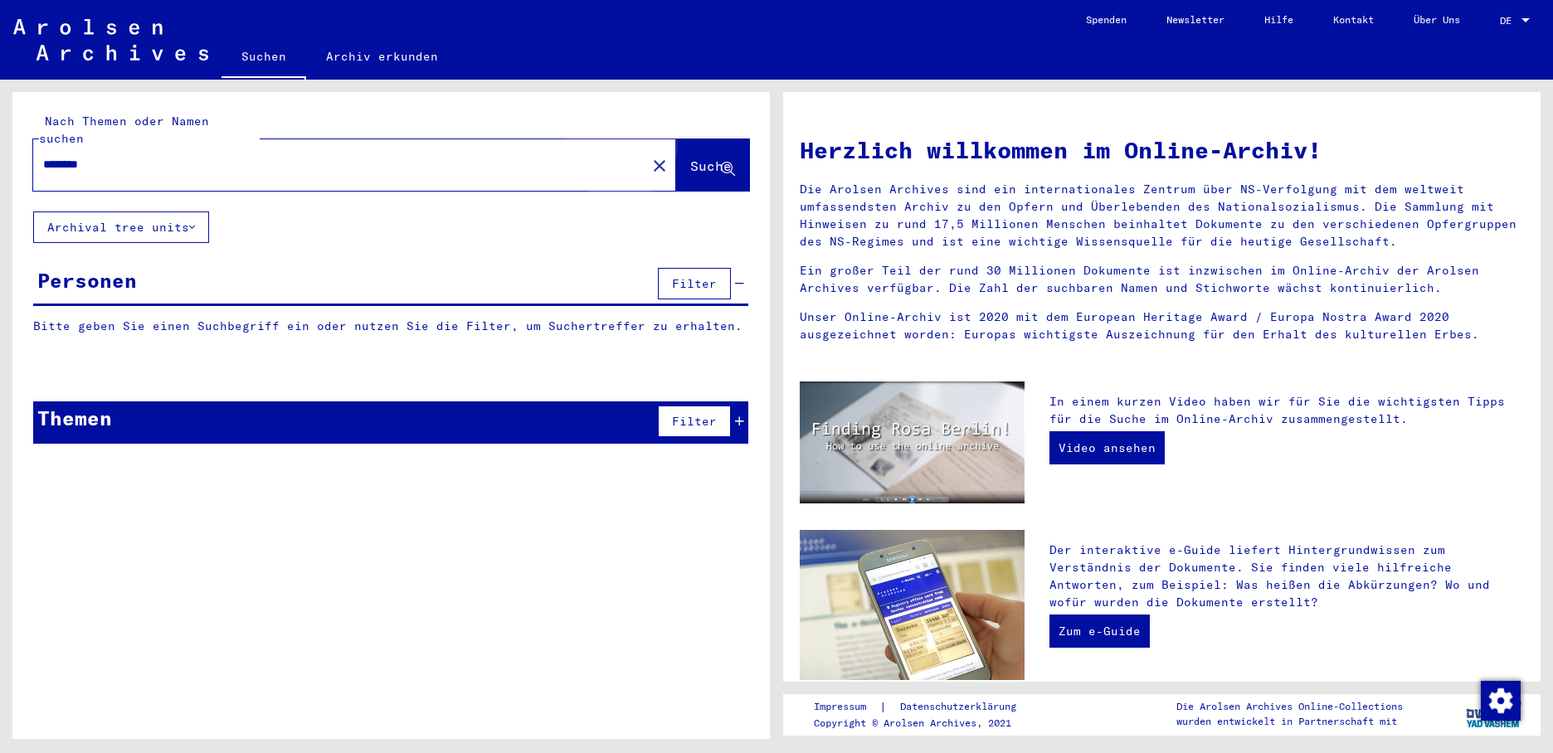
click at [690, 158] on span "Suche" at bounding box center [710, 166] width 41 height 17
click at [168, 212] on button "Archival tree units" at bounding box center [121, 228] width 176 height 32
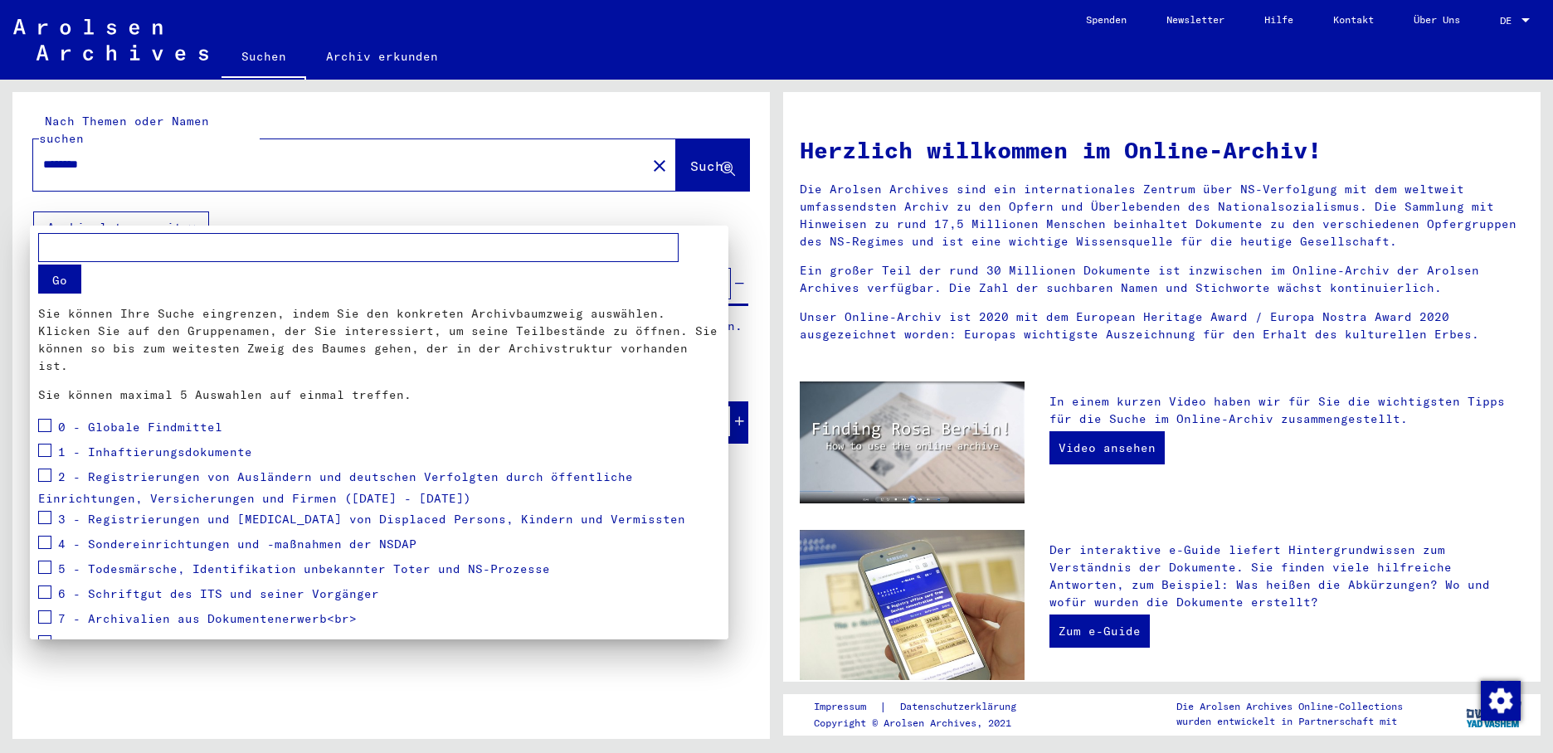
click at [169, 204] on div at bounding box center [776, 376] width 1553 height 753
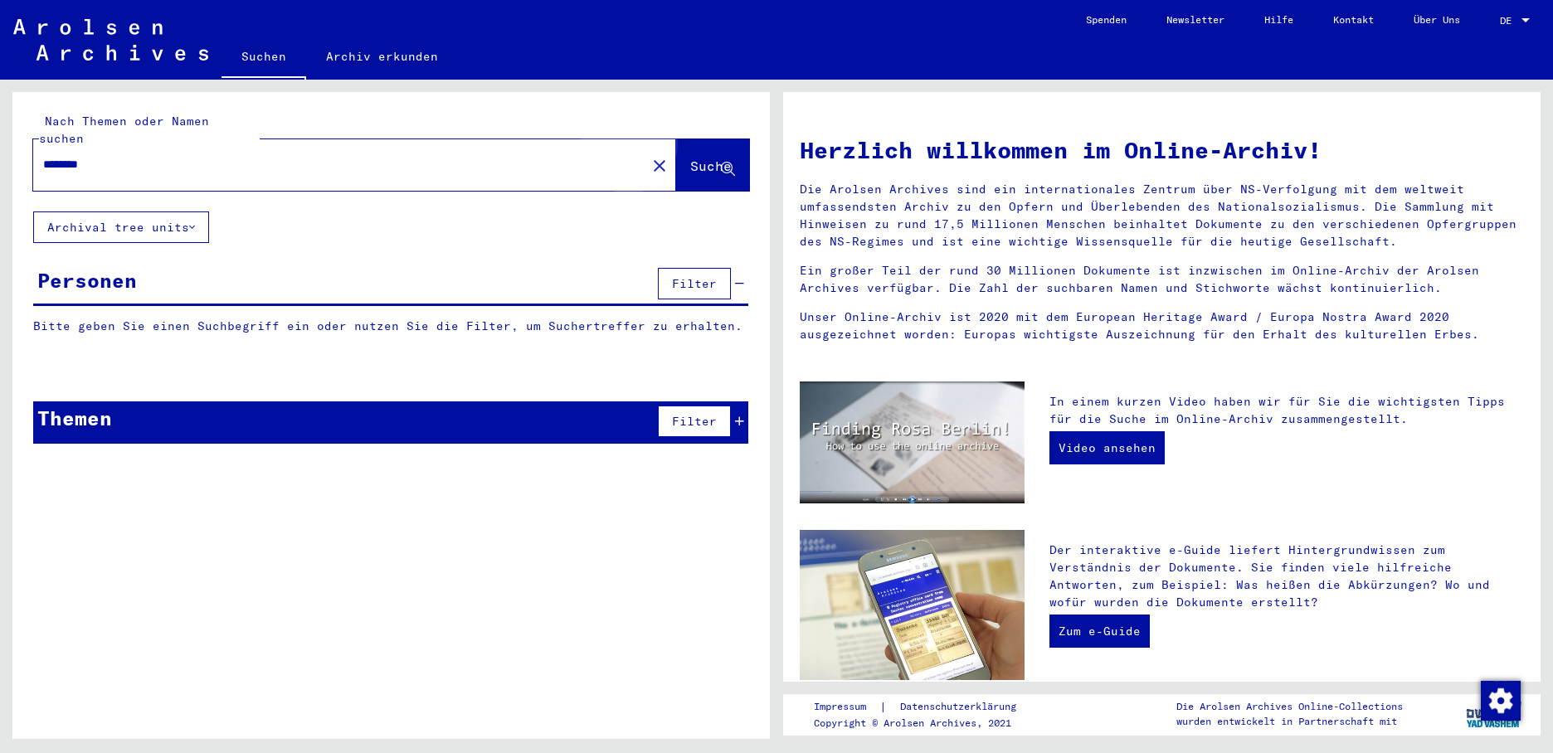
click at [690, 158] on span "Suche" at bounding box center [710, 166] width 41 height 17
click at [117, 156] on input "*******" at bounding box center [334, 164] width 583 height 17
